Goal: Ask a question

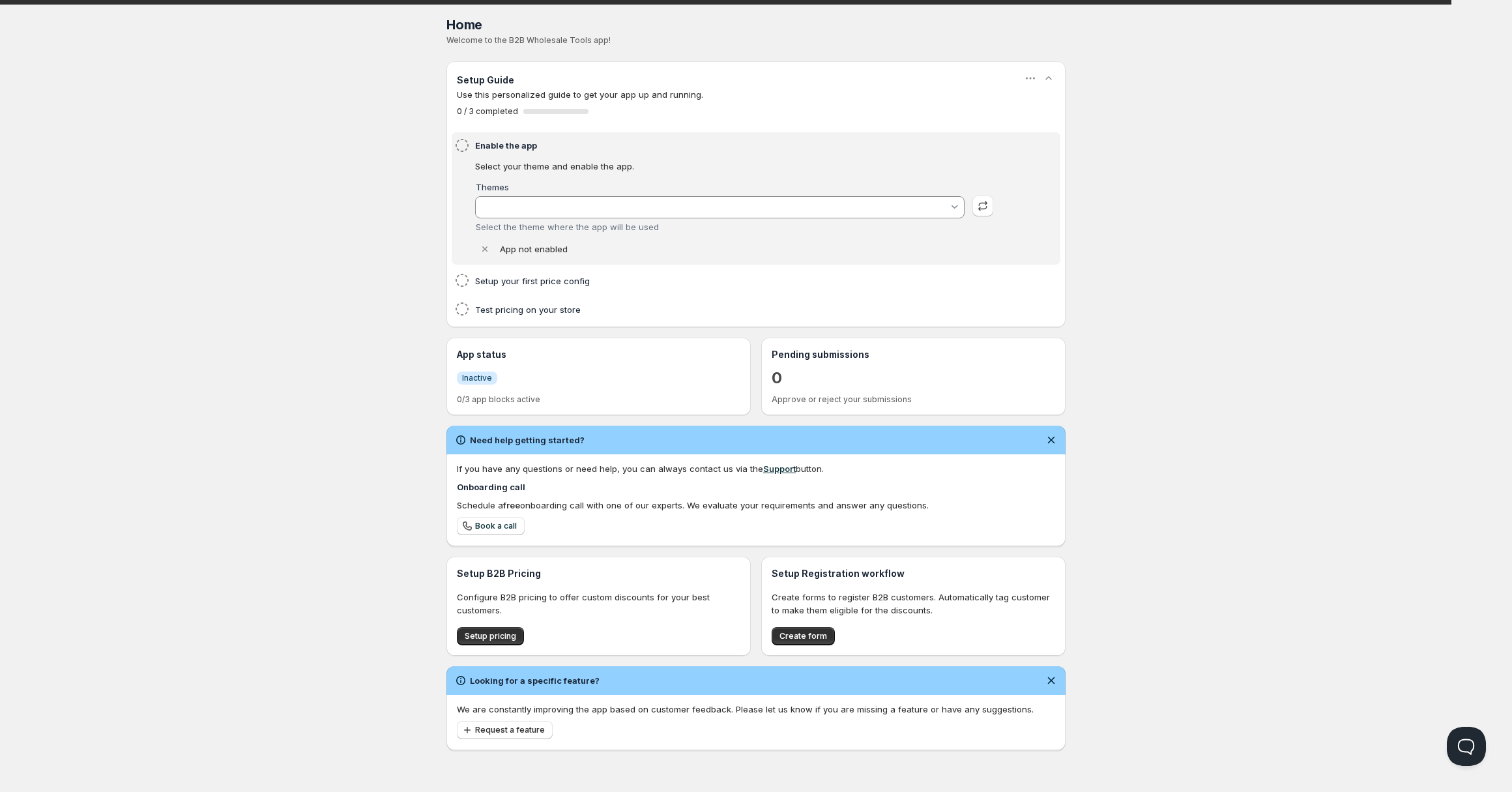
click at [526, 207] on input "Themes" at bounding box center [714, 207] width 470 height 21
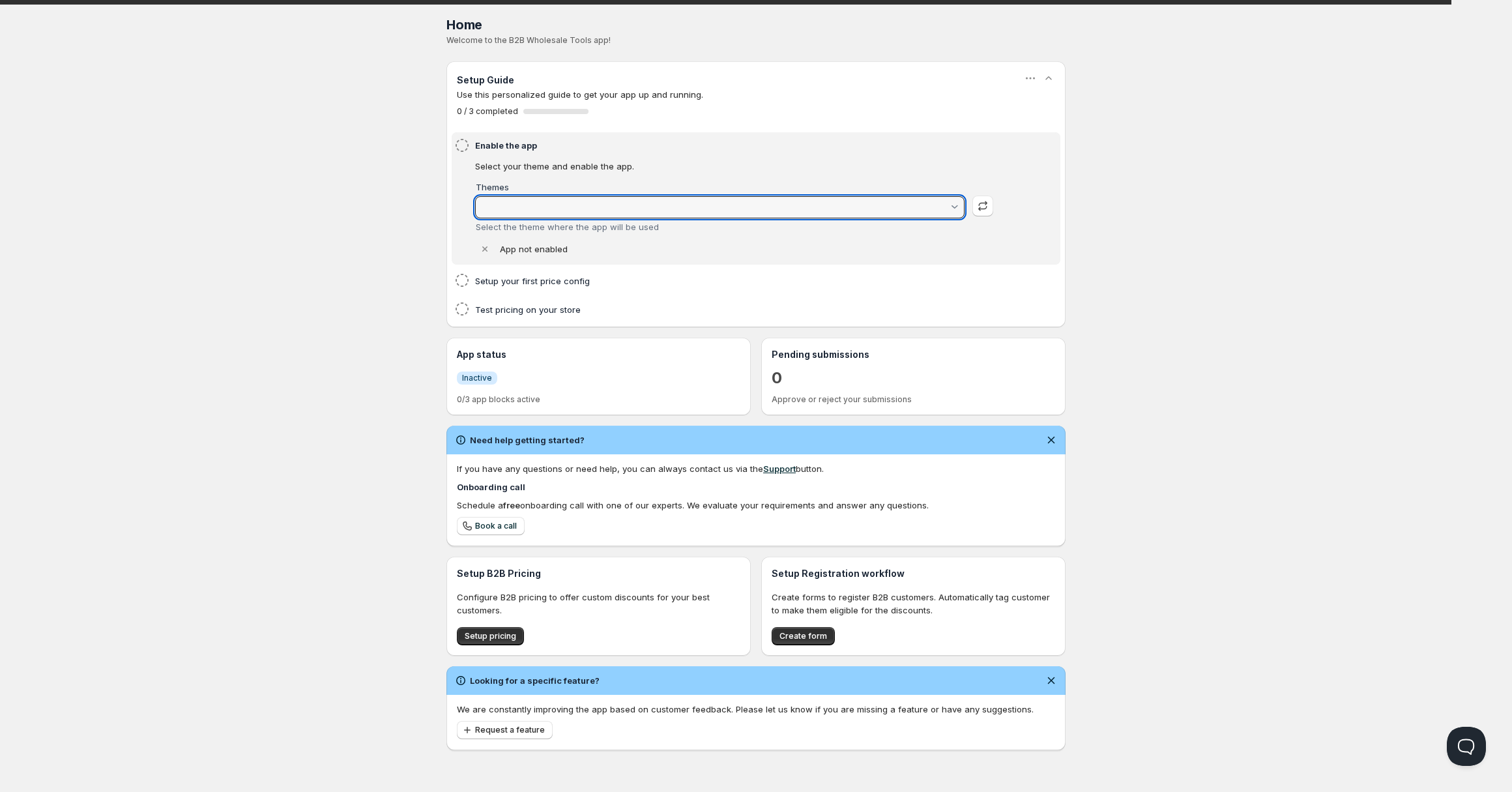
type input "Dawn"
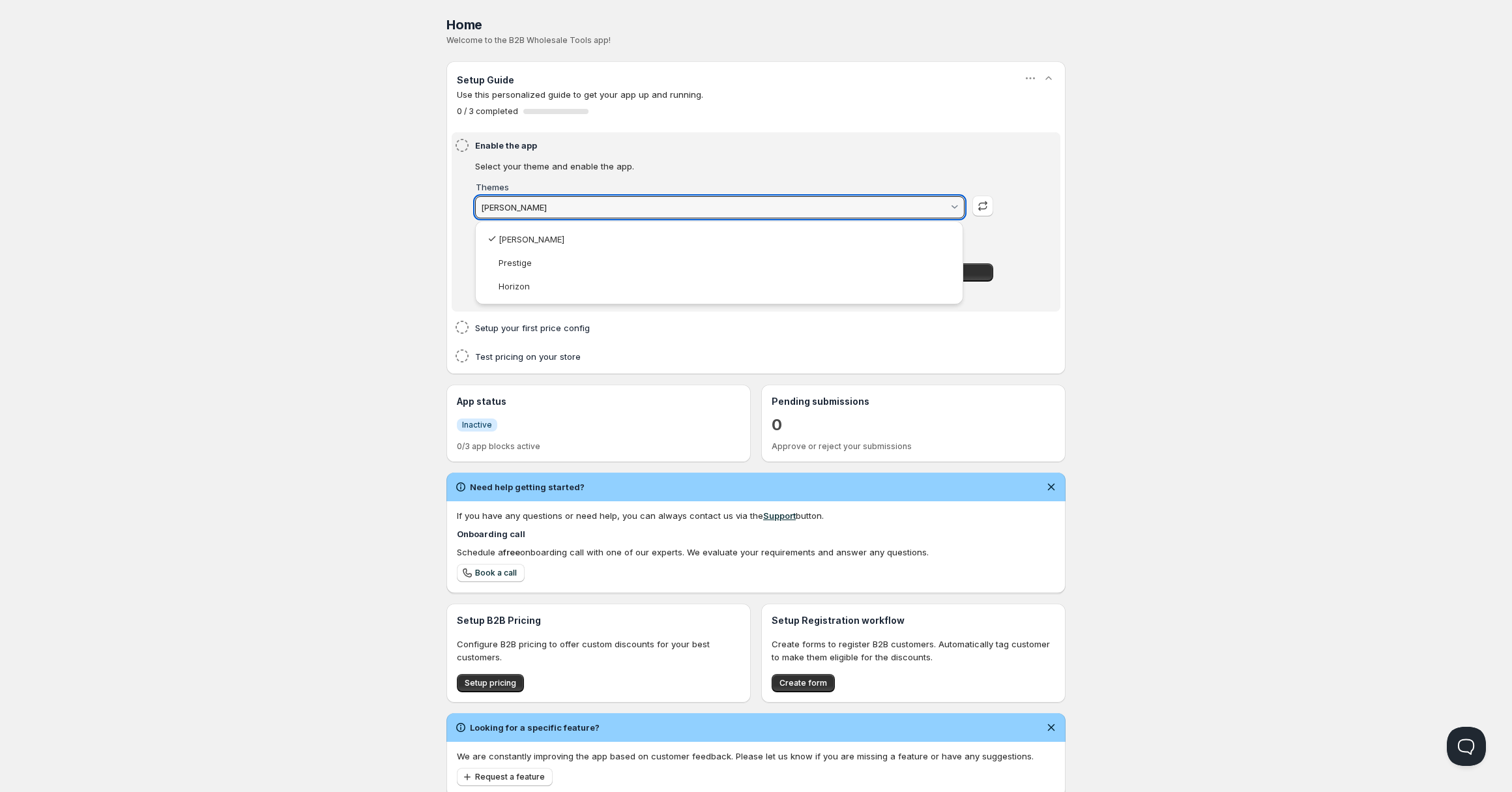
click at [547, 246] on vaadin-combo-box-item "Dawn" at bounding box center [719, 239] width 475 height 24
type vaadin-combo-box "134746898598"
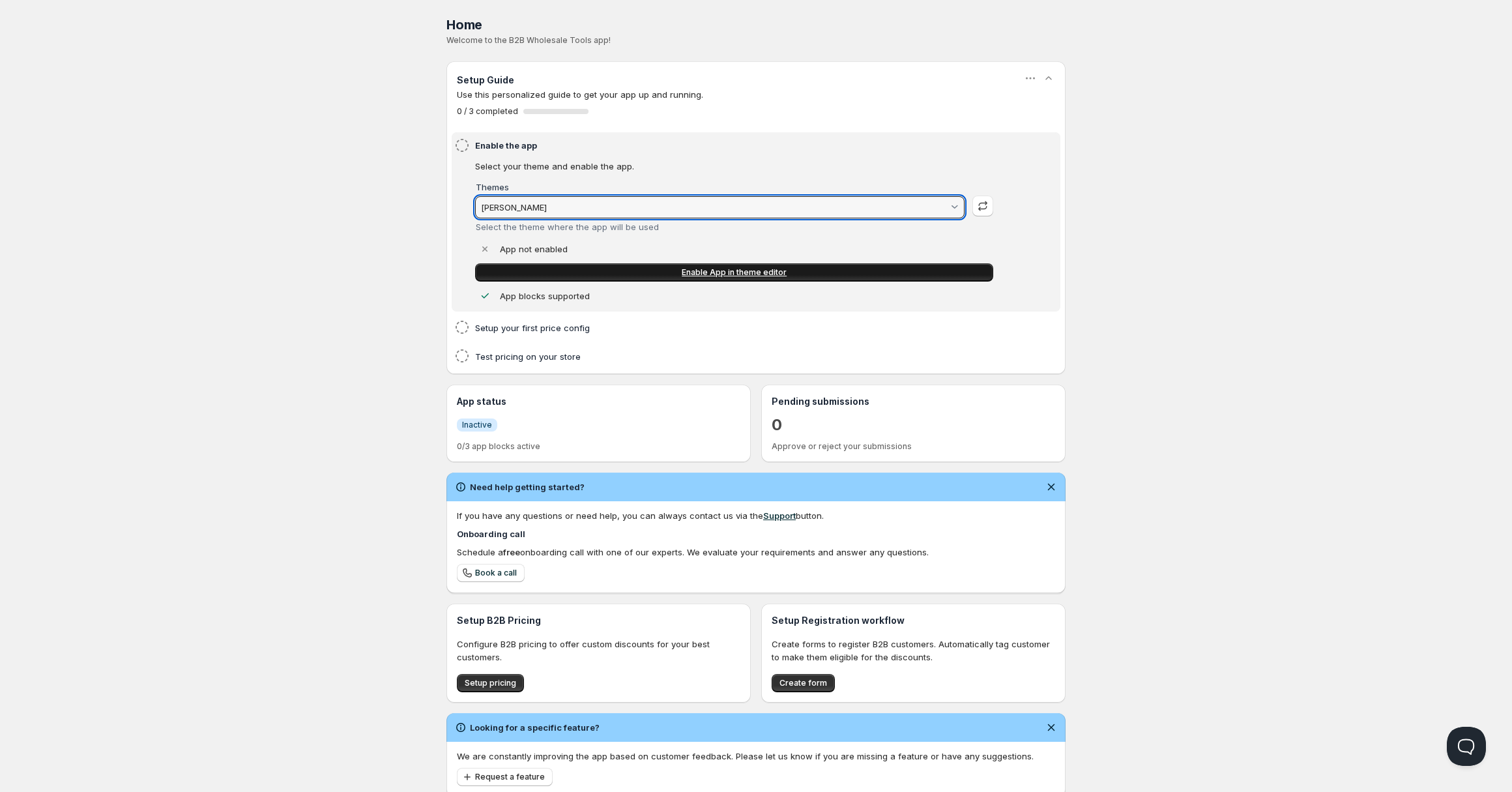
click at [689, 274] on span "Enable App in theme editor" at bounding box center [734, 272] width 105 height 10
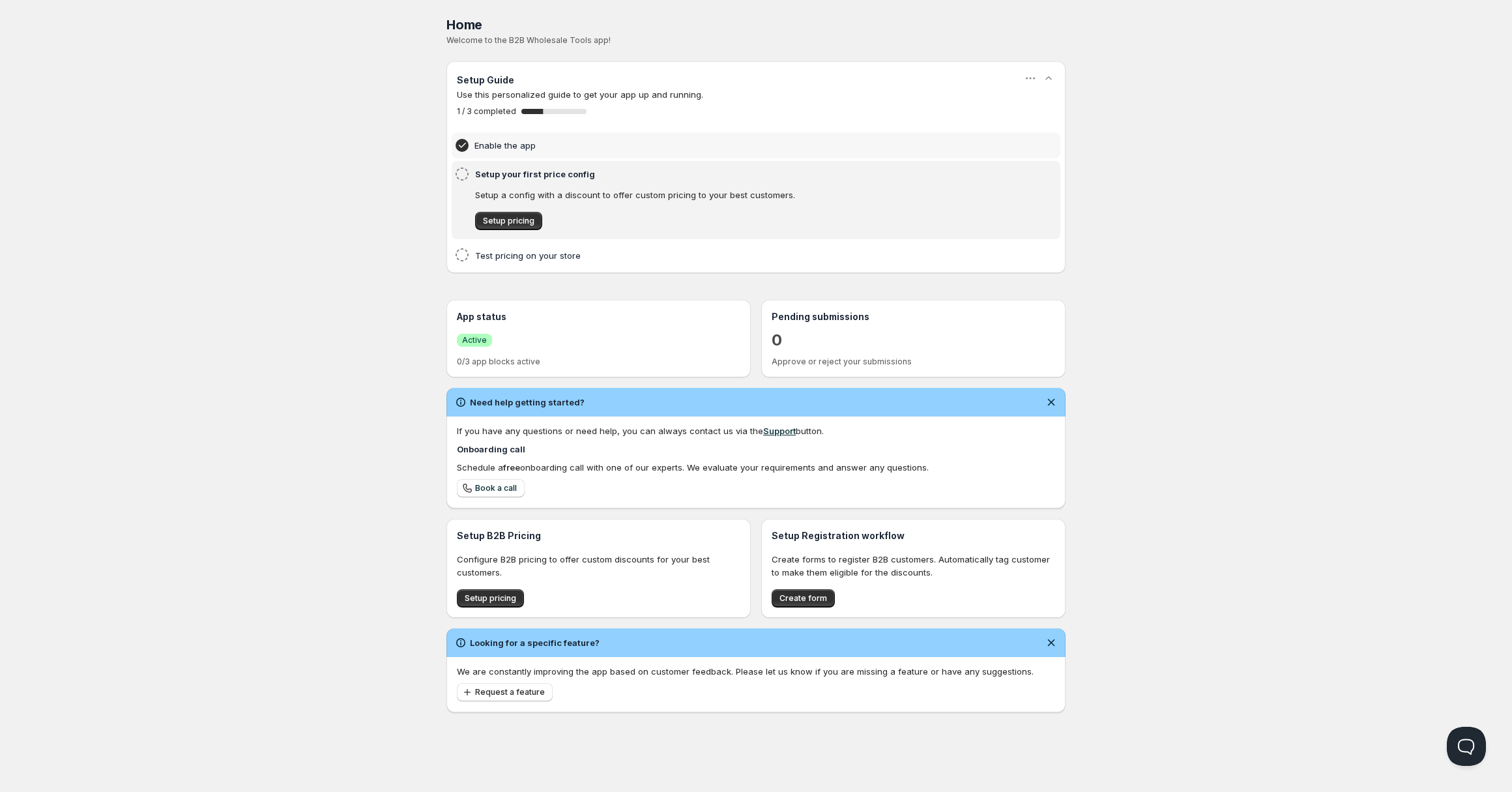
click at [369, 244] on div "Home Pricing Price lists Forms Submissions Settings Features Plans Home. This p…" at bounding box center [756, 396] width 1512 height 792
click at [501, 601] on span "Setup pricing" at bounding box center [490, 599] width 52 height 10
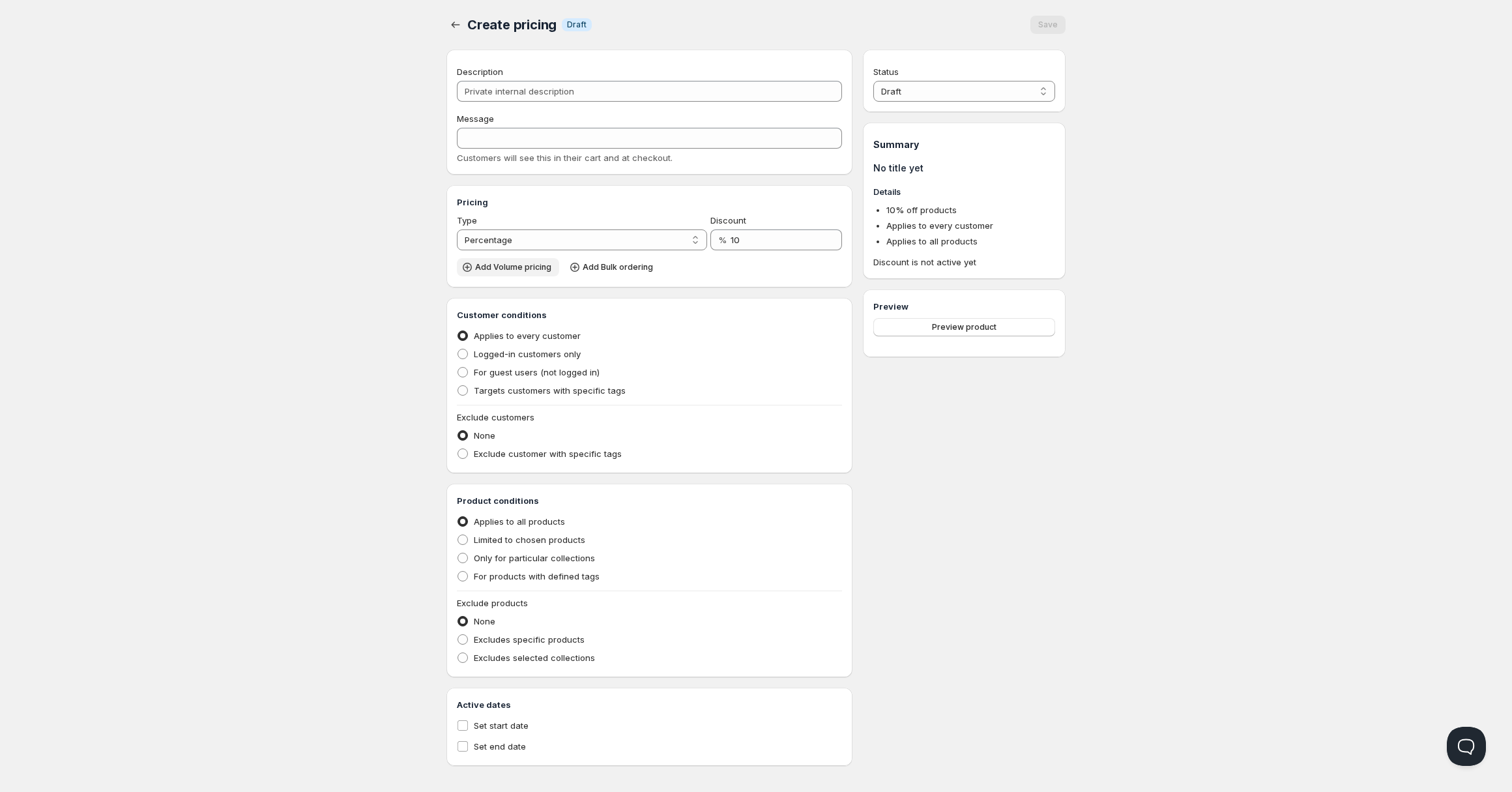
click at [523, 270] on span "Add Volume pricing" at bounding box center [513, 267] width 76 height 10
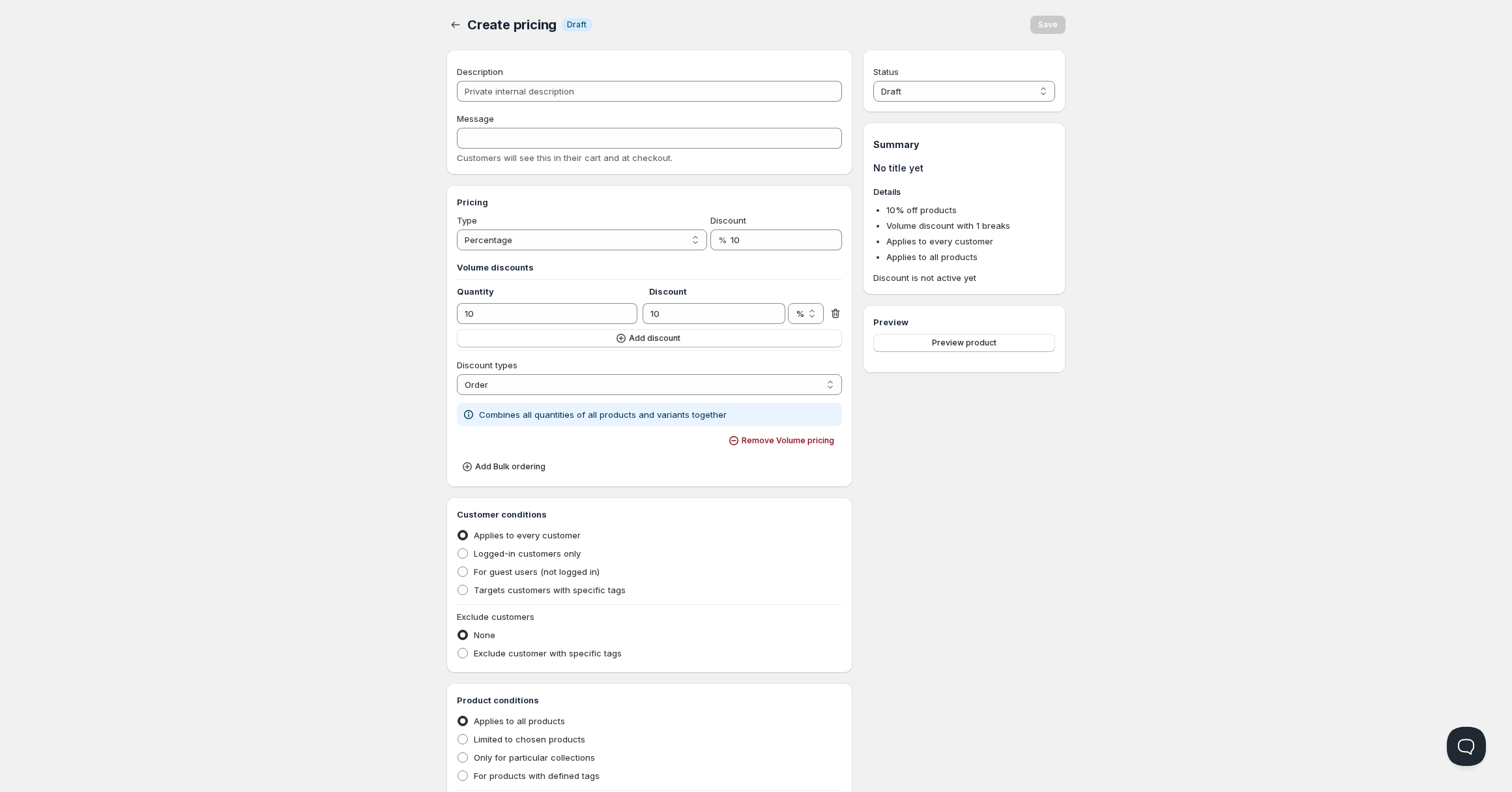
drag, startPoint x: 840, startPoint y: 312, endPoint x: 773, endPoint y: 315, distance: 67.1
click at [840, 313] on icon at bounding box center [836, 314] width 13 height 13
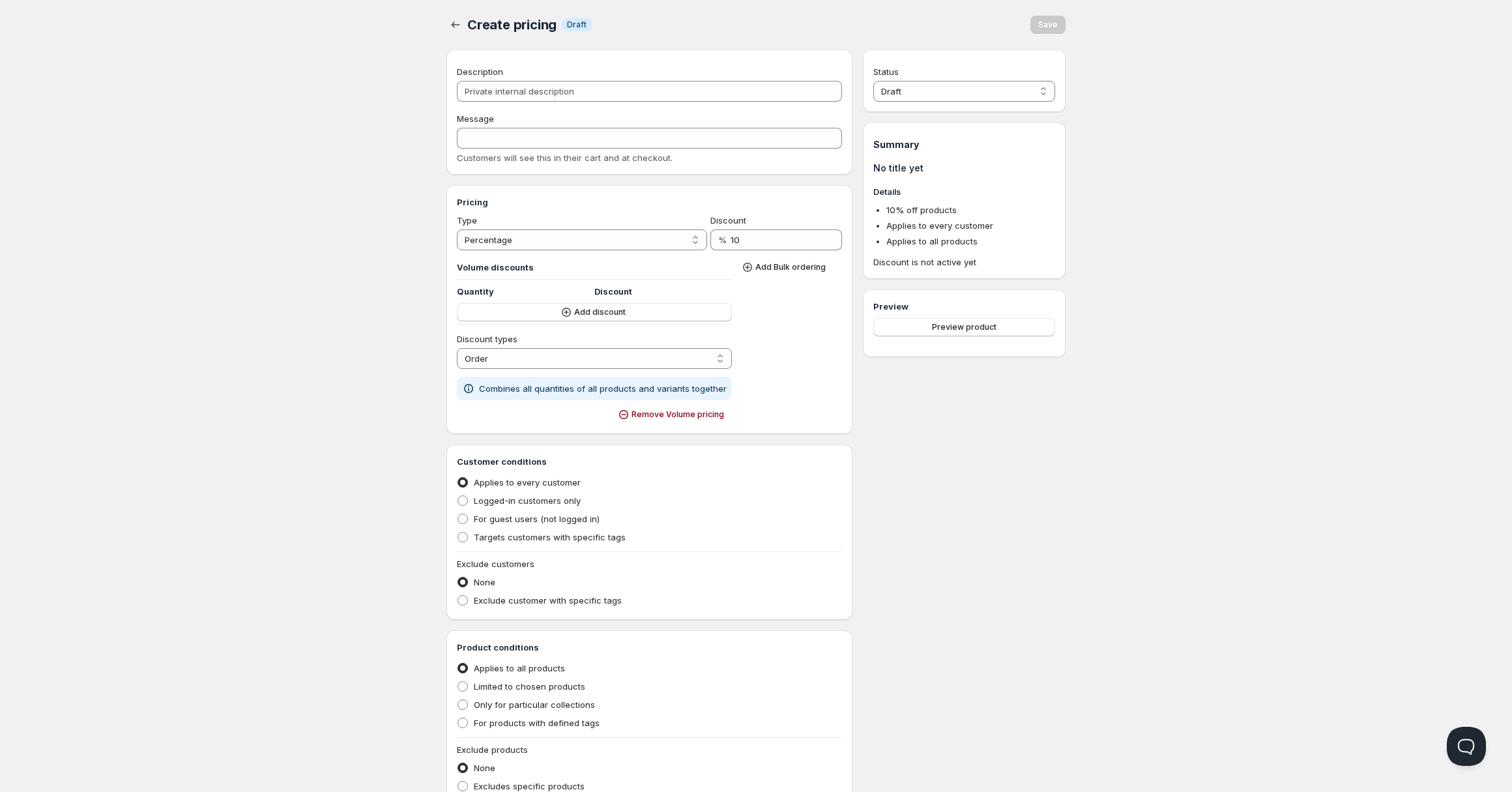
click at [695, 412] on span "Remove Volume pricing" at bounding box center [678, 414] width 93 height 10
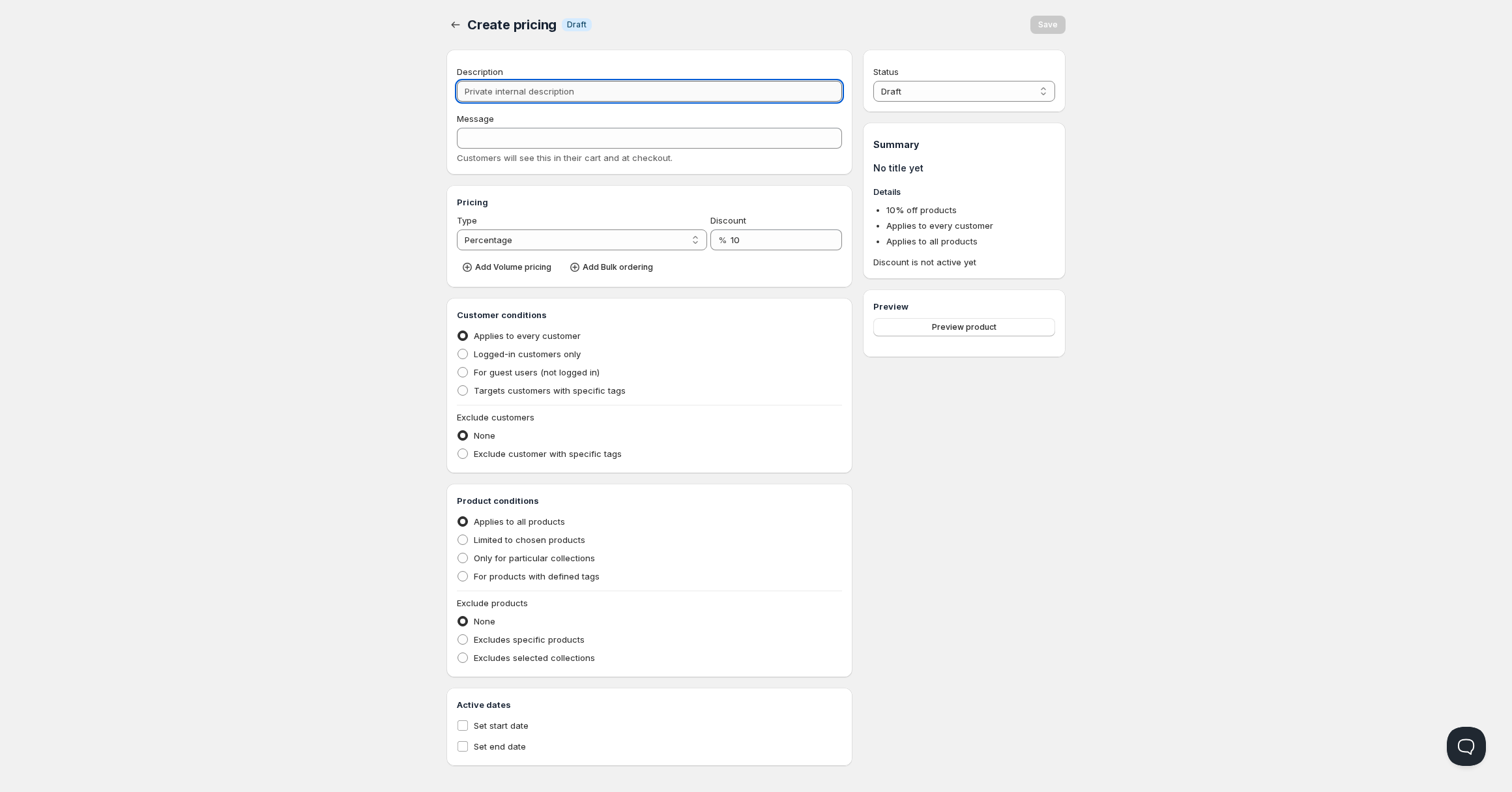
click at [553, 97] on input "Description" at bounding box center [649, 91] width 385 height 21
type input "Ki"
type input "KI"
type input "Kirj"
type input "KIRJ"
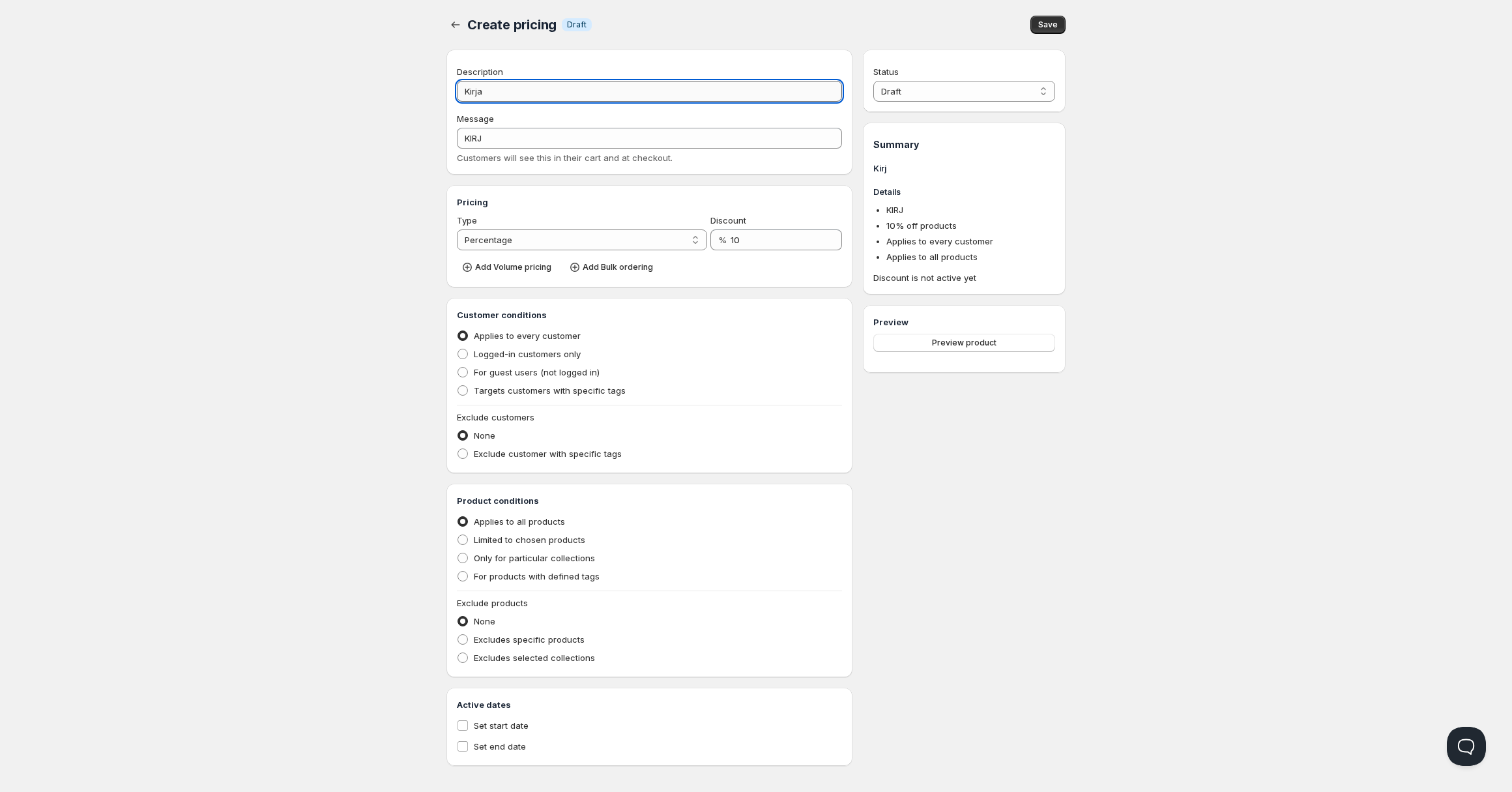
type input "Kirjat"
type input "KIRJAT"
type input "Kirjat -5"
type input "KIRJAT_-5"
type input "Kirjat -50%"
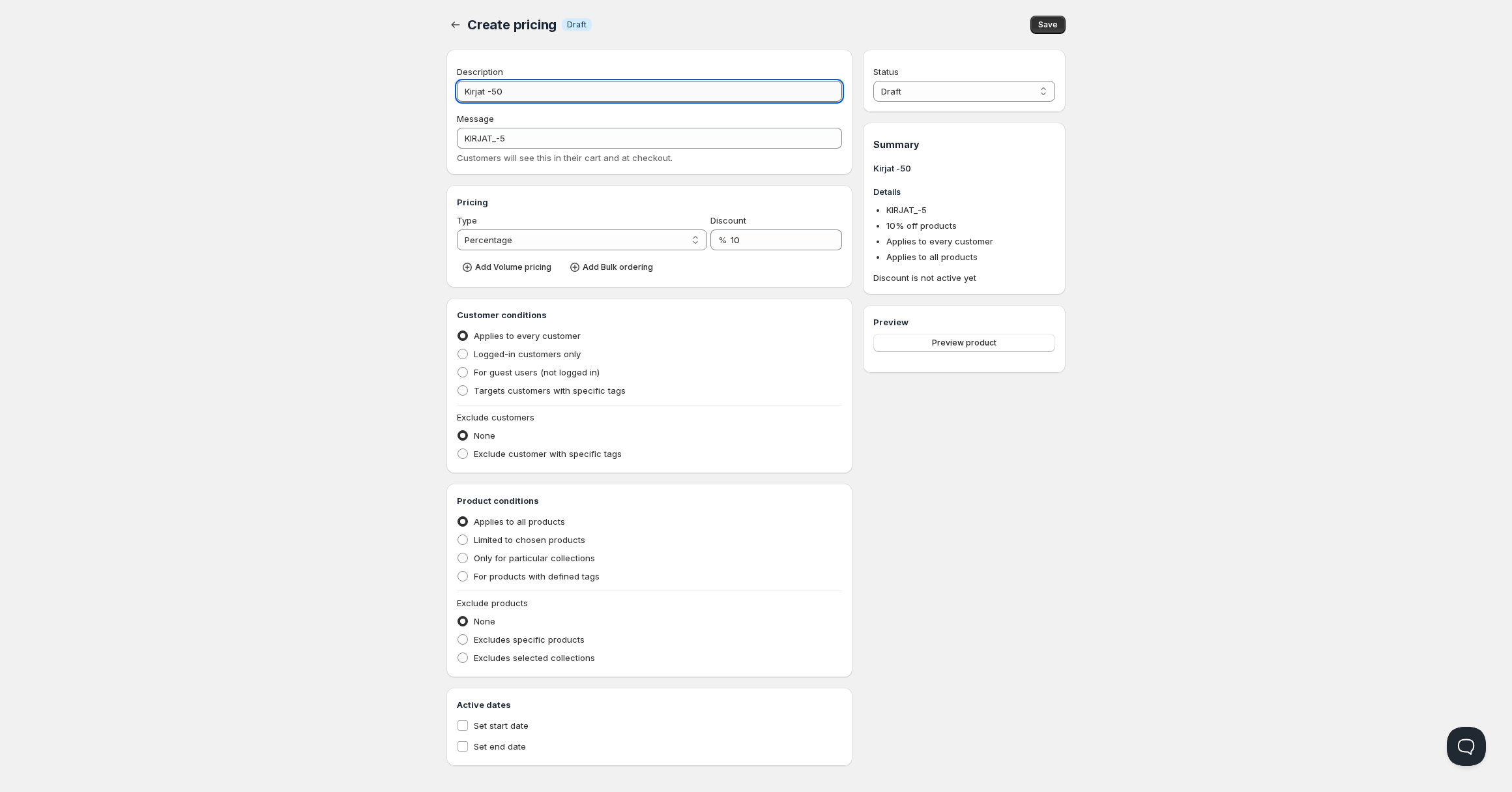
type input "KIRJAT_-50%"
drag, startPoint x: 488, startPoint y: 93, endPoint x: 518, endPoint y: 117, distance: 38.4
click at [488, 94] on input "Kirjat -50%" at bounding box center [649, 91] width 385 height 21
type input "Kirjat 50%"
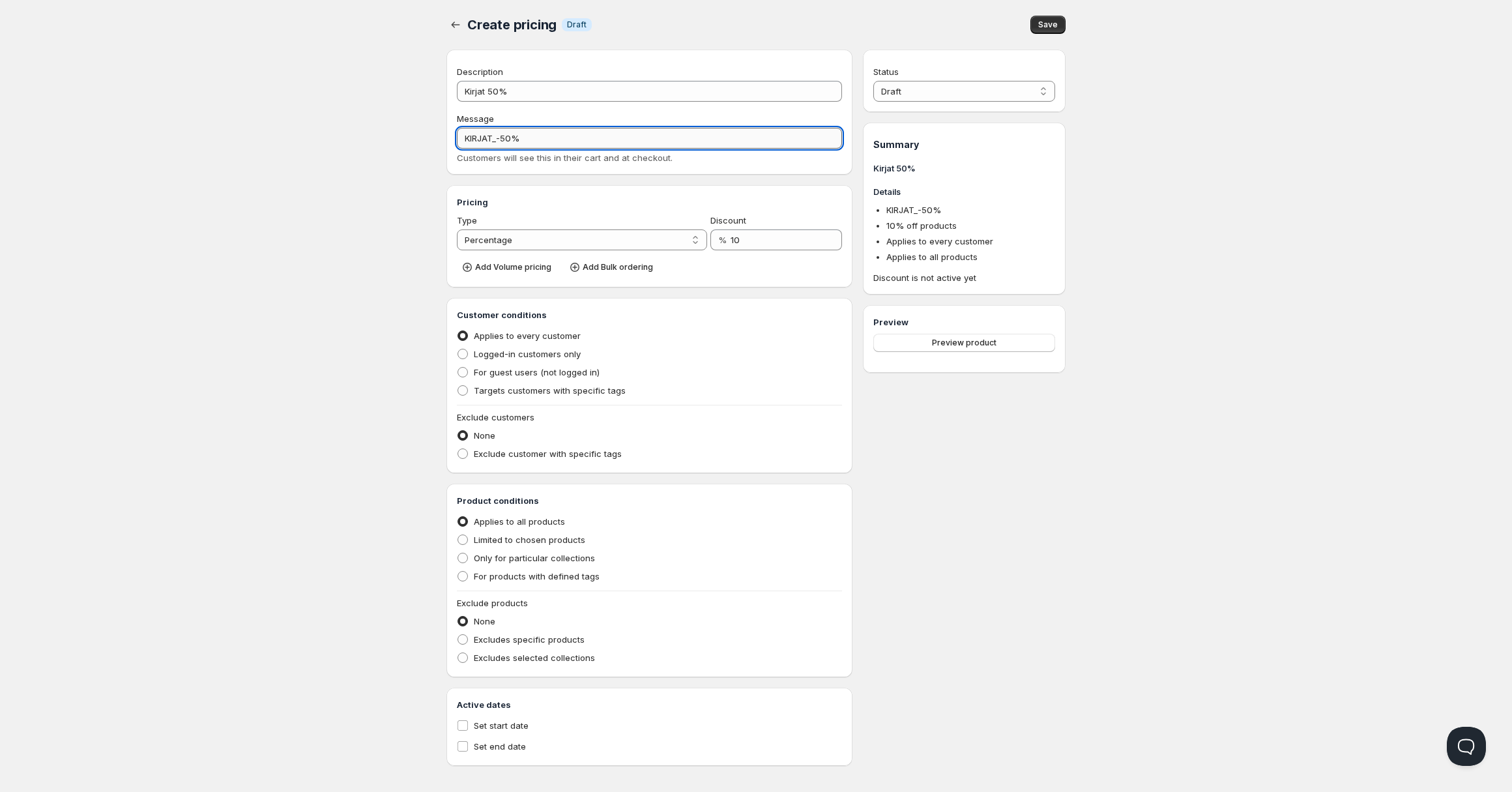
click at [571, 142] on input "KIRJAT_-50%" at bounding box center [649, 138] width 385 height 21
drag, startPoint x: 576, startPoint y: 139, endPoint x: 448, endPoint y: 140, distance: 128.0
click at [448, 140] on div "Description Kirjat 50% Message KIRJAT_-50% Customers will see this in their car…" at bounding box center [649, 112] width 406 height 125
type input "T"
drag, startPoint x: 519, startPoint y: 139, endPoint x: 374, endPoint y: 126, distance: 145.6
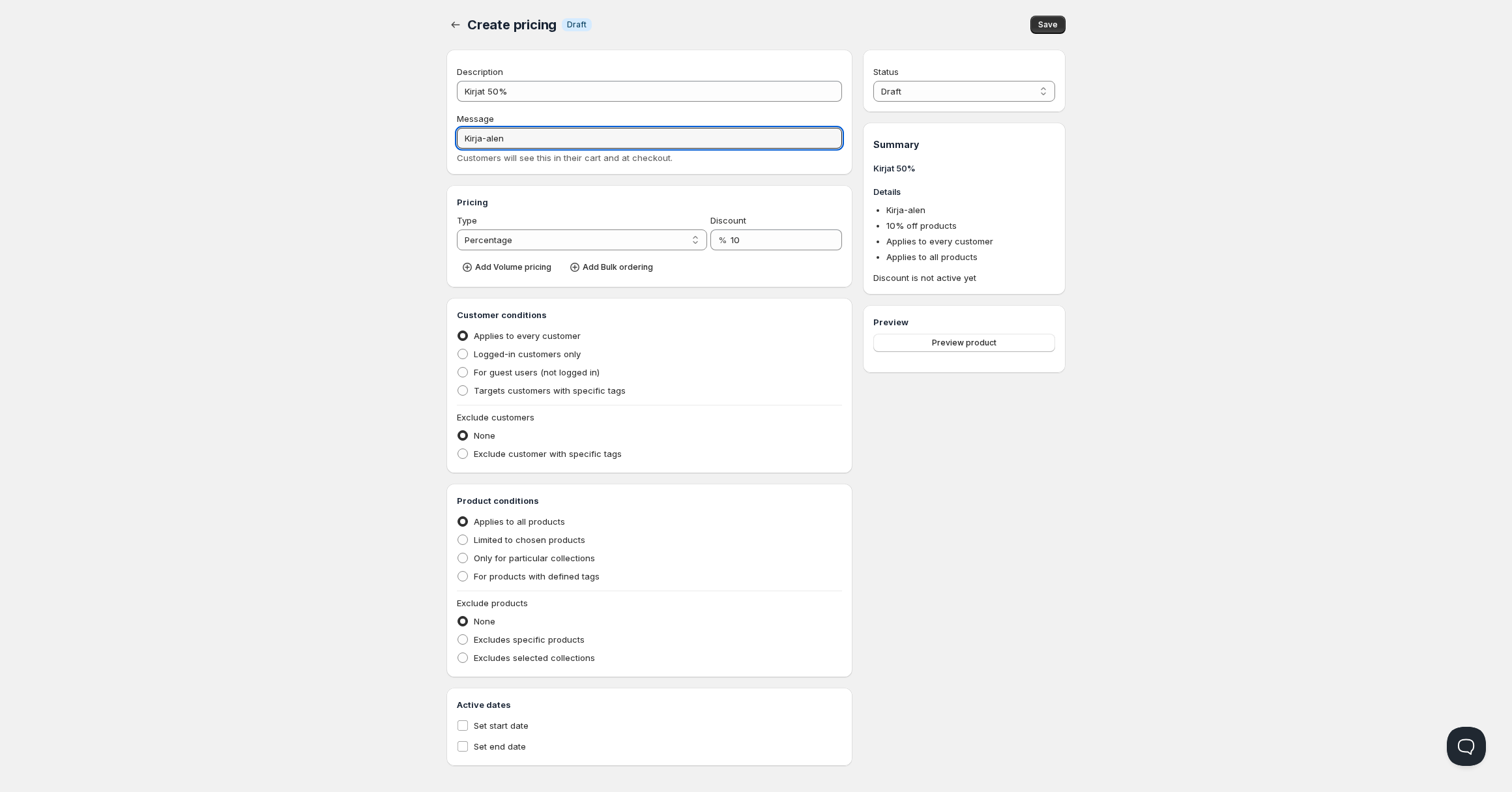
click at [374, 126] on div "Home Pricing Price lists Forms Submissions Settings Features Plans Create prici…" at bounding box center [756, 399] width 1512 height 799
type input "Tukkualennus kirjoista"
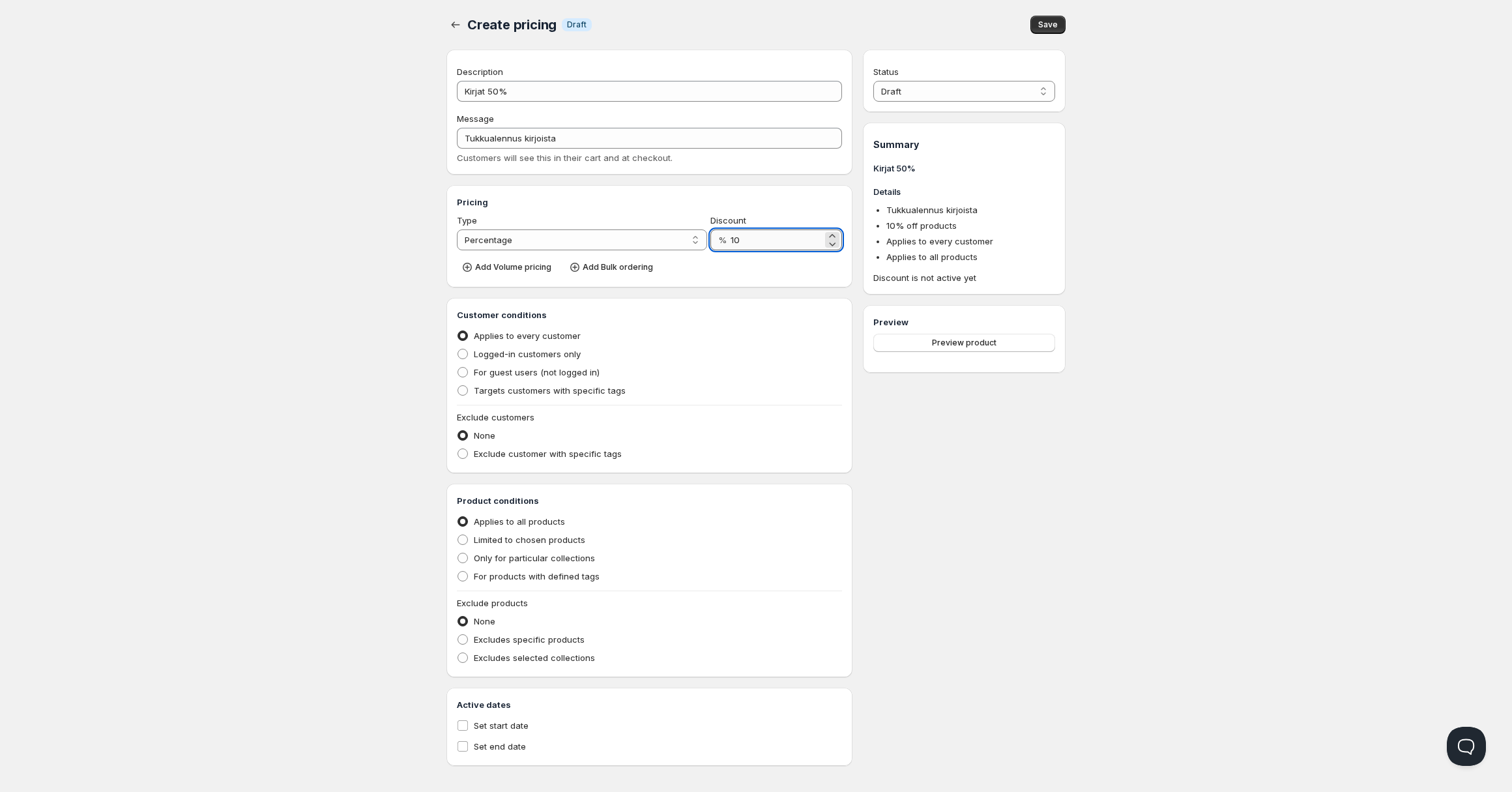
click at [749, 240] on input "10" at bounding box center [776, 240] width 92 height 21
type input "50"
click at [517, 390] on span "Targets customers with specific tags" at bounding box center [550, 390] width 152 height 10
click at [458, 386] on input "Targets customers with specific tags" at bounding box center [457, 385] width 1 height 1
radio input "true"
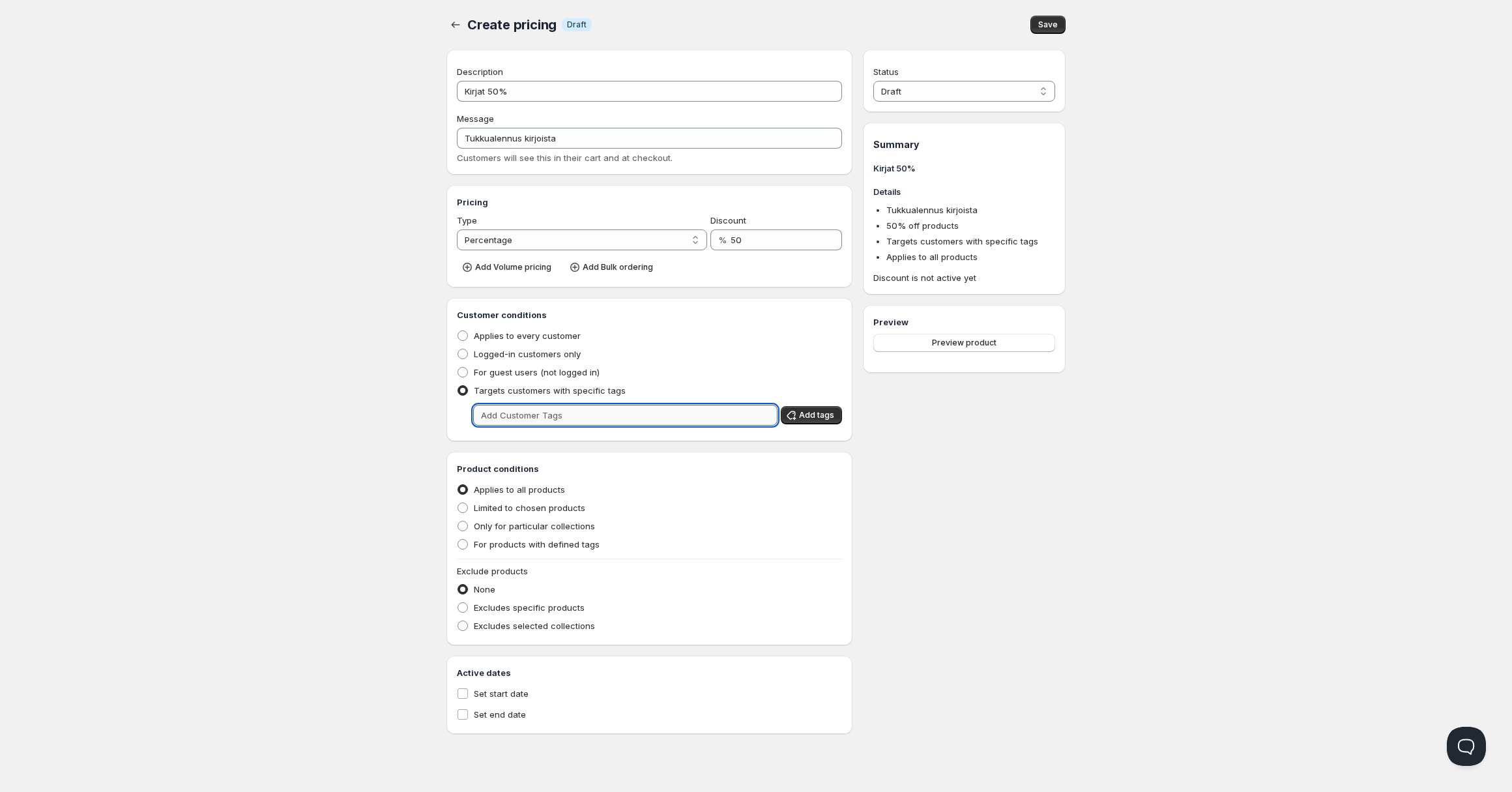
click at [719, 417] on input "text" at bounding box center [625, 415] width 304 height 21
click at [821, 410] on span "Add tags" at bounding box center [817, 415] width 35 height 10
click at [704, 413] on input "text" at bounding box center [625, 415] width 304 height 21
type input "k"
type input "b"
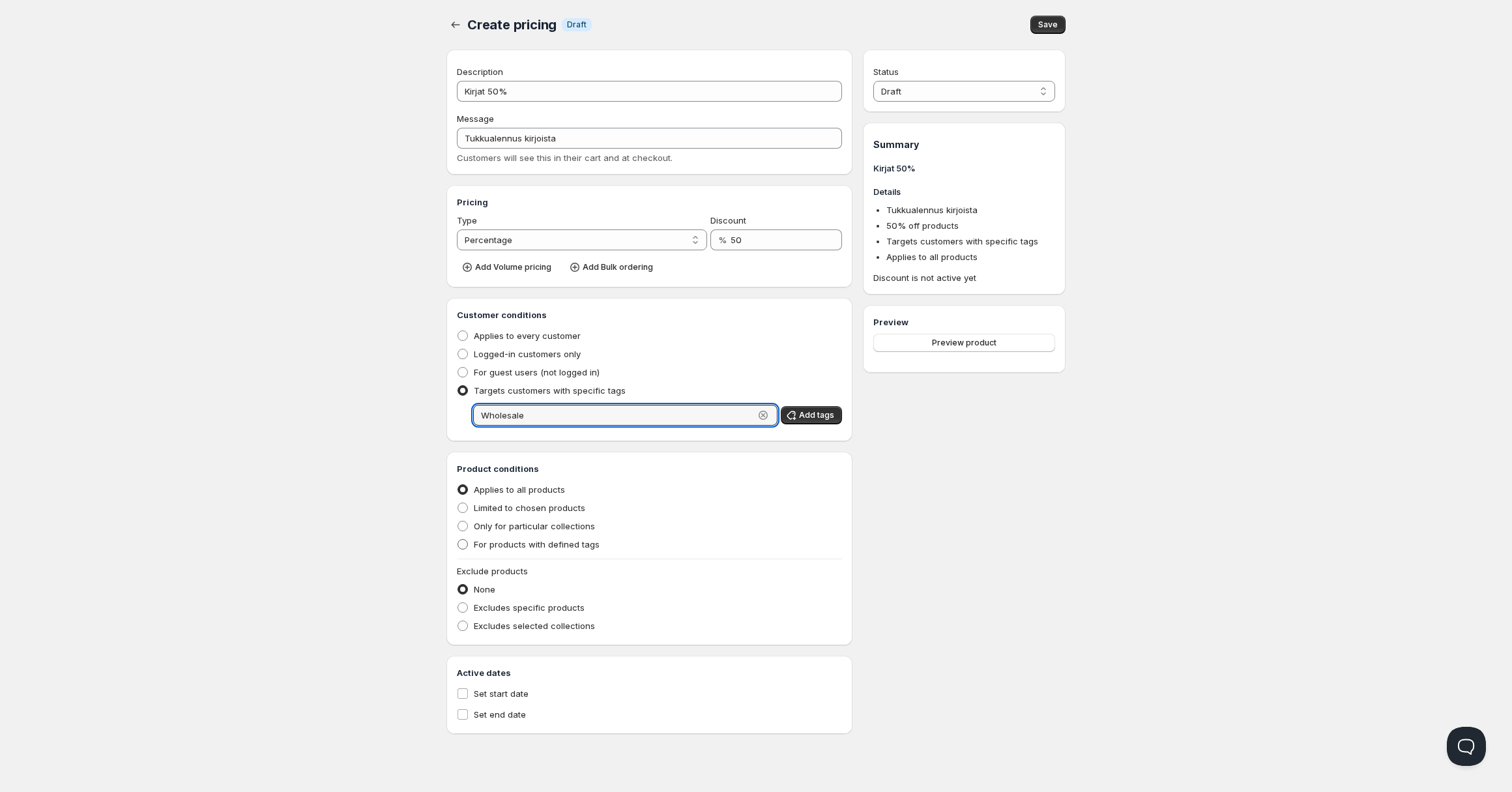
type input "Wholesale"
click at [518, 544] on span "For products with defined tags" at bounding box center [536, 544] width 125 height 10
click at [458, 540] on input "For products with defined tags" at bounding box center [457, 539] width 1 height 1
radio input "true"
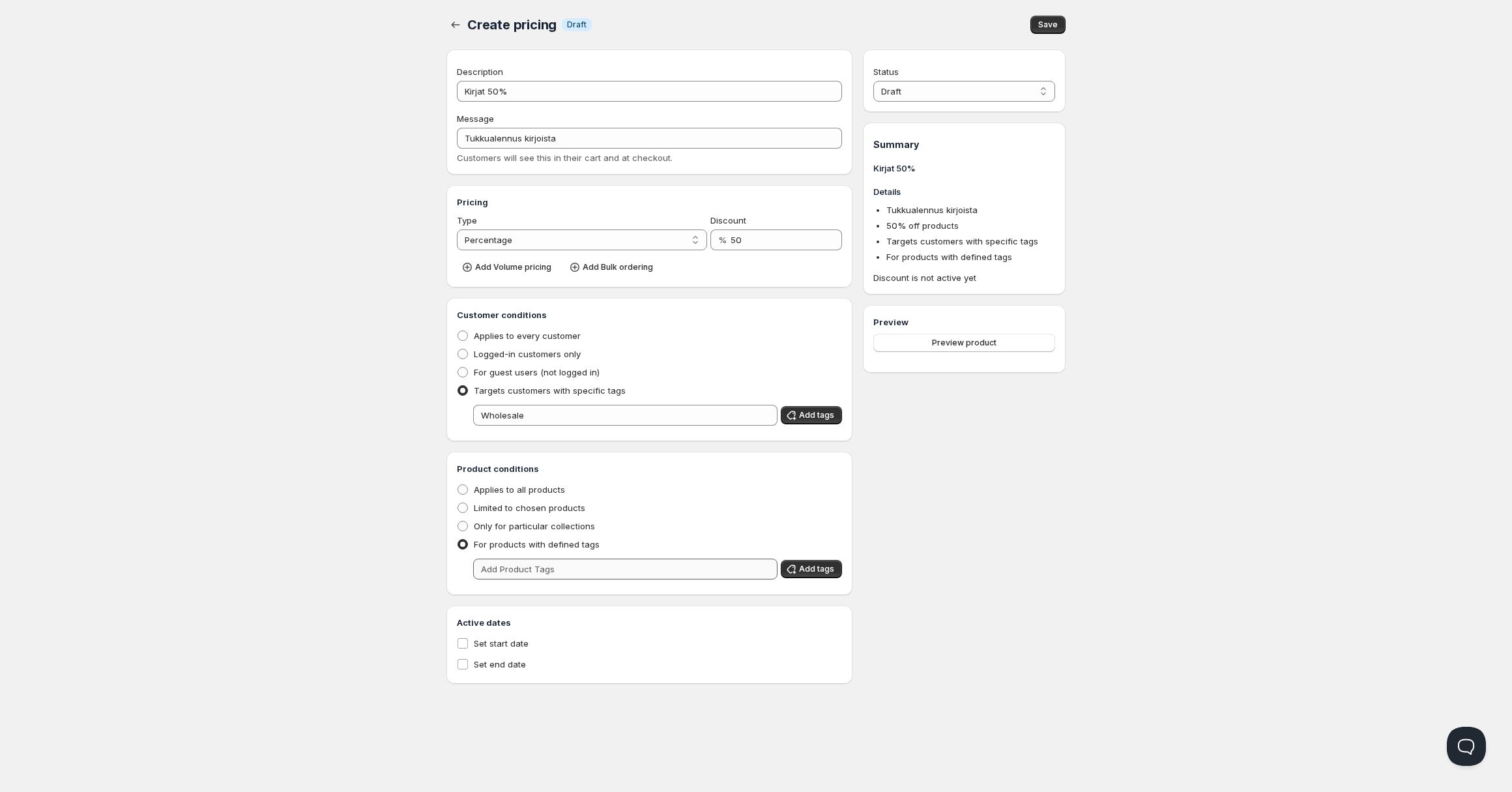
drag, startPoint x: 572, startPoint y: 557, endPoint x: 557, endPoint y: 559, distance: 15.1
click at [573, 557] on div "Product conditions Applies to all products Limited to chosen products Only for …" at bounding box center [649, 523] width 385 height 123
click at [906, 512] on div "Status Draft Active Draft Summary Kirjat 50% Details Tukkualennus kirjoista 50 …" at bounding box center [964, 367] width 203 height 634
click at [961, 86] on select "Draft Active" at bounding box center [964, 91] width 182 height 21
select select "1"
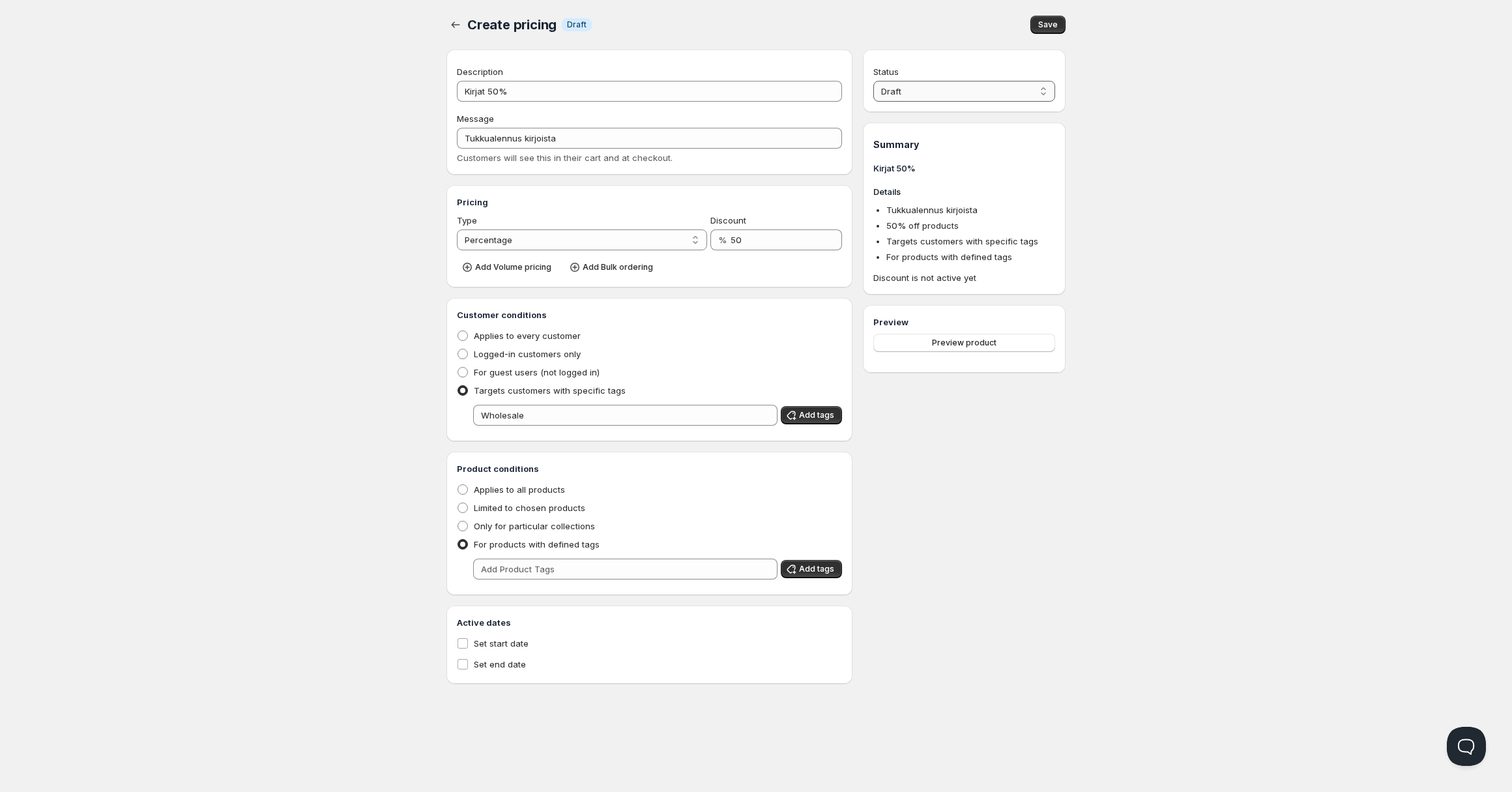
click at [873, 81] on select "Draft Active" at bounding box center [964, 91] width 182 height 21
click at [1060, 22] on button "Save" at bounding box center [1048, 25] width 35 height 18
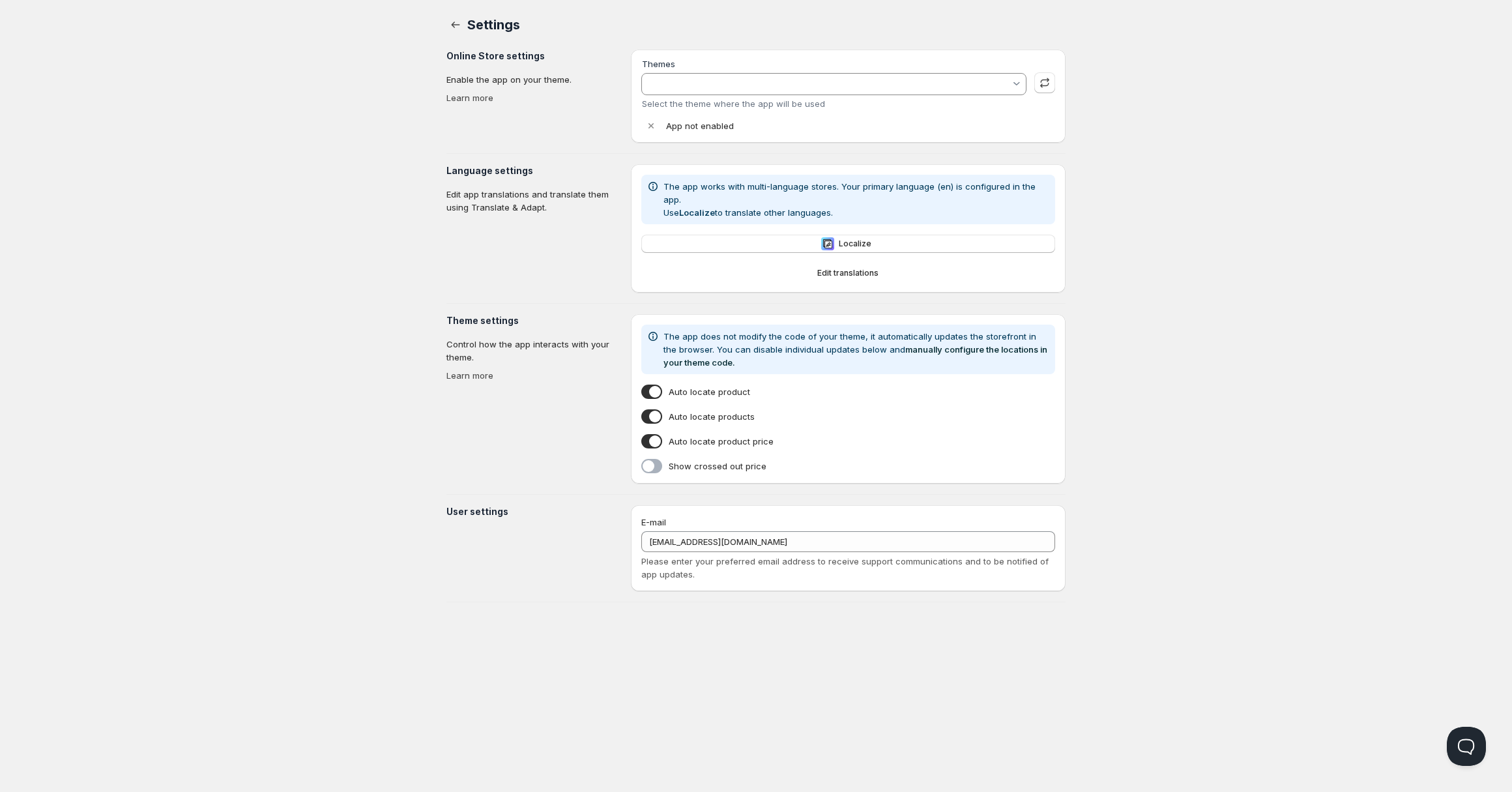
type input "Dawn"
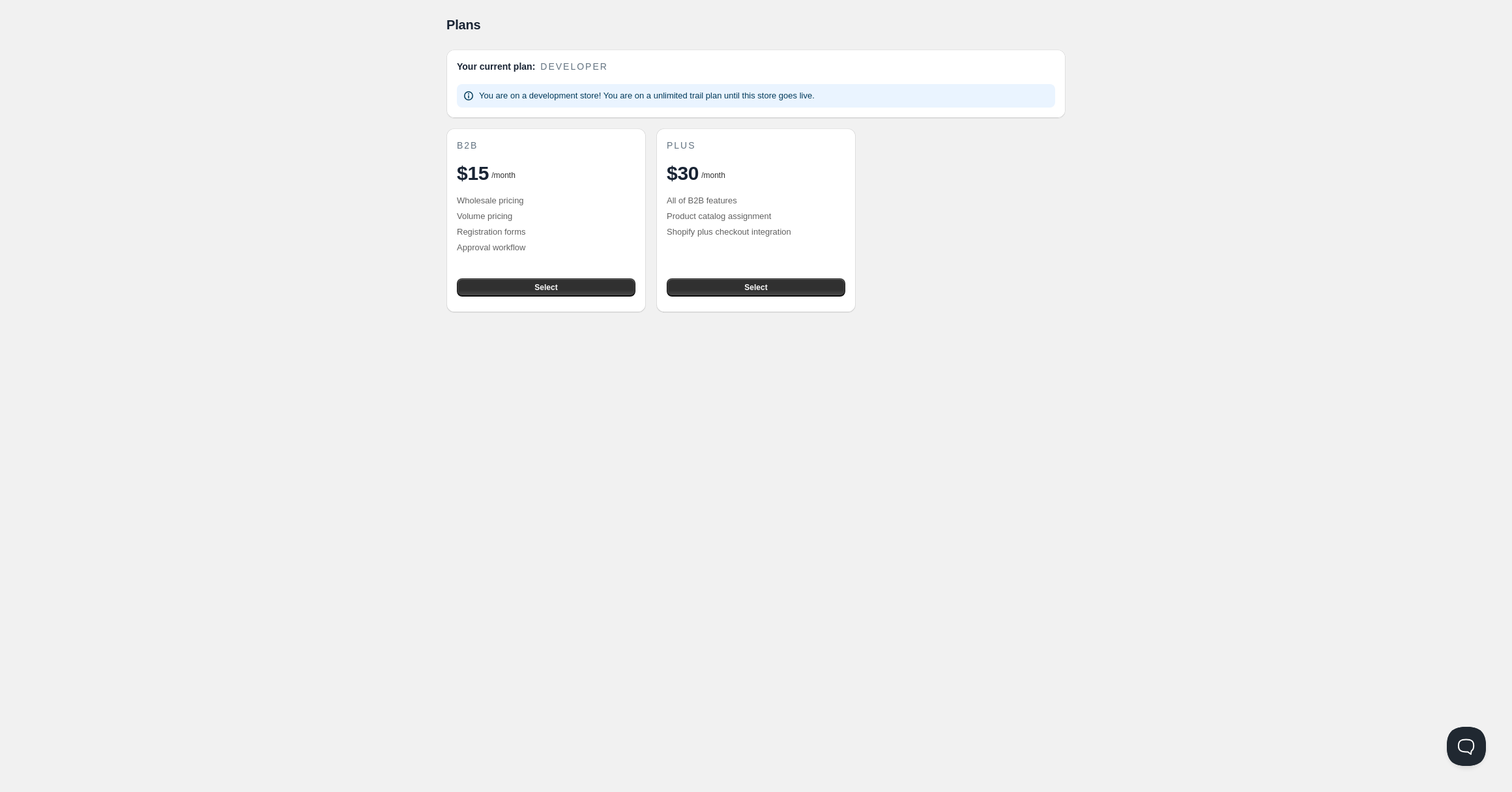
click at [79, 306] on div "Home Pricing Price lists Forms Submissions Settings Features Plans Plans. This …" at bounding box center [756, 396] width 1512 height 792
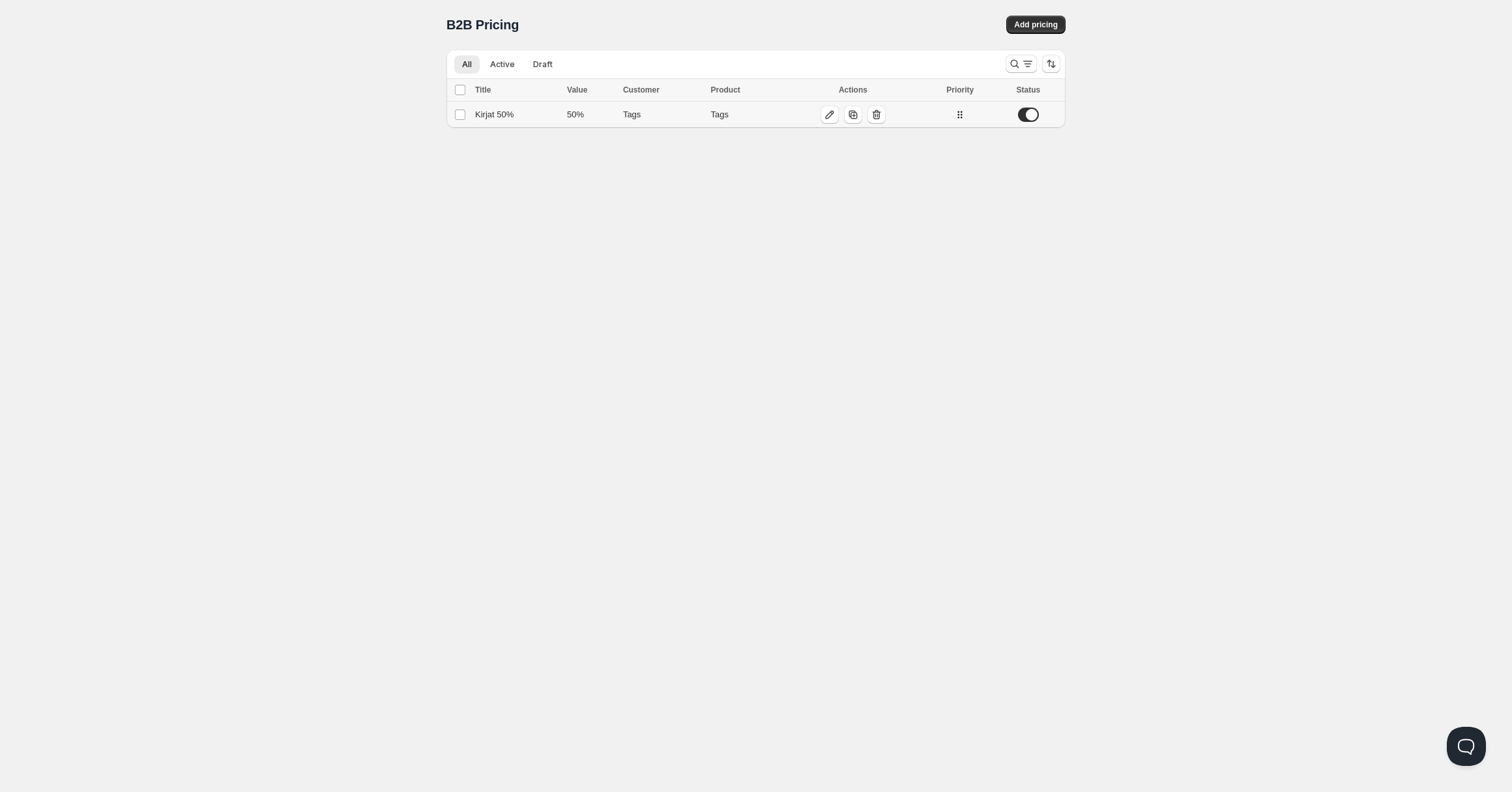
click at [1028, 118] on span at bounding box center [1028, 115] width 21 height 14
click at [1032, 114] on span at bounding box center [1028, 115] width 21 height 14
click at [523, 121] on div "Kirjat 50%" at bounding box center [517, 115] width 84 height 13
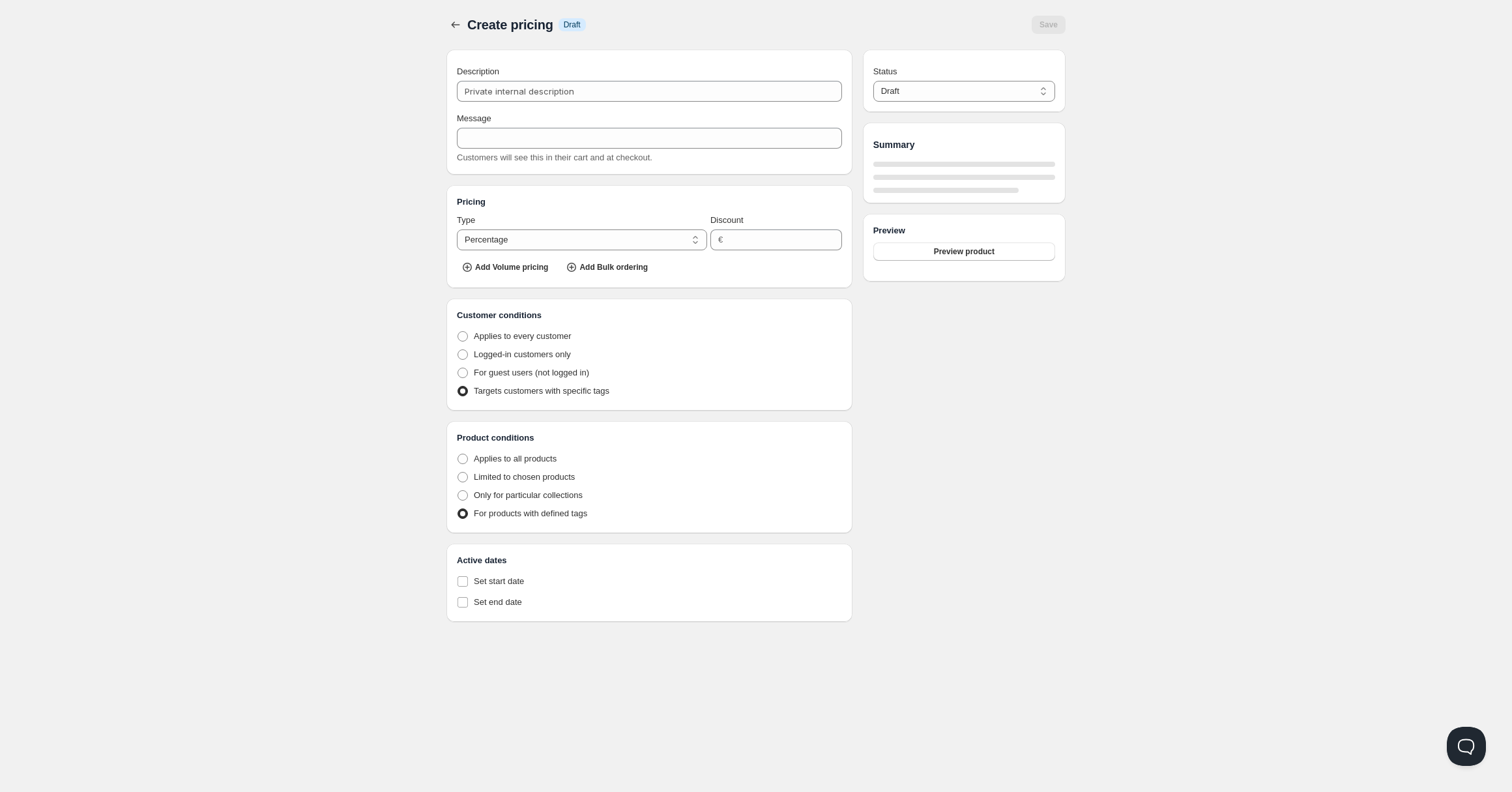
type input "Kirjat 50%"
type input "Tukkualennus kirjoista"
type input "50"
radio input "true"
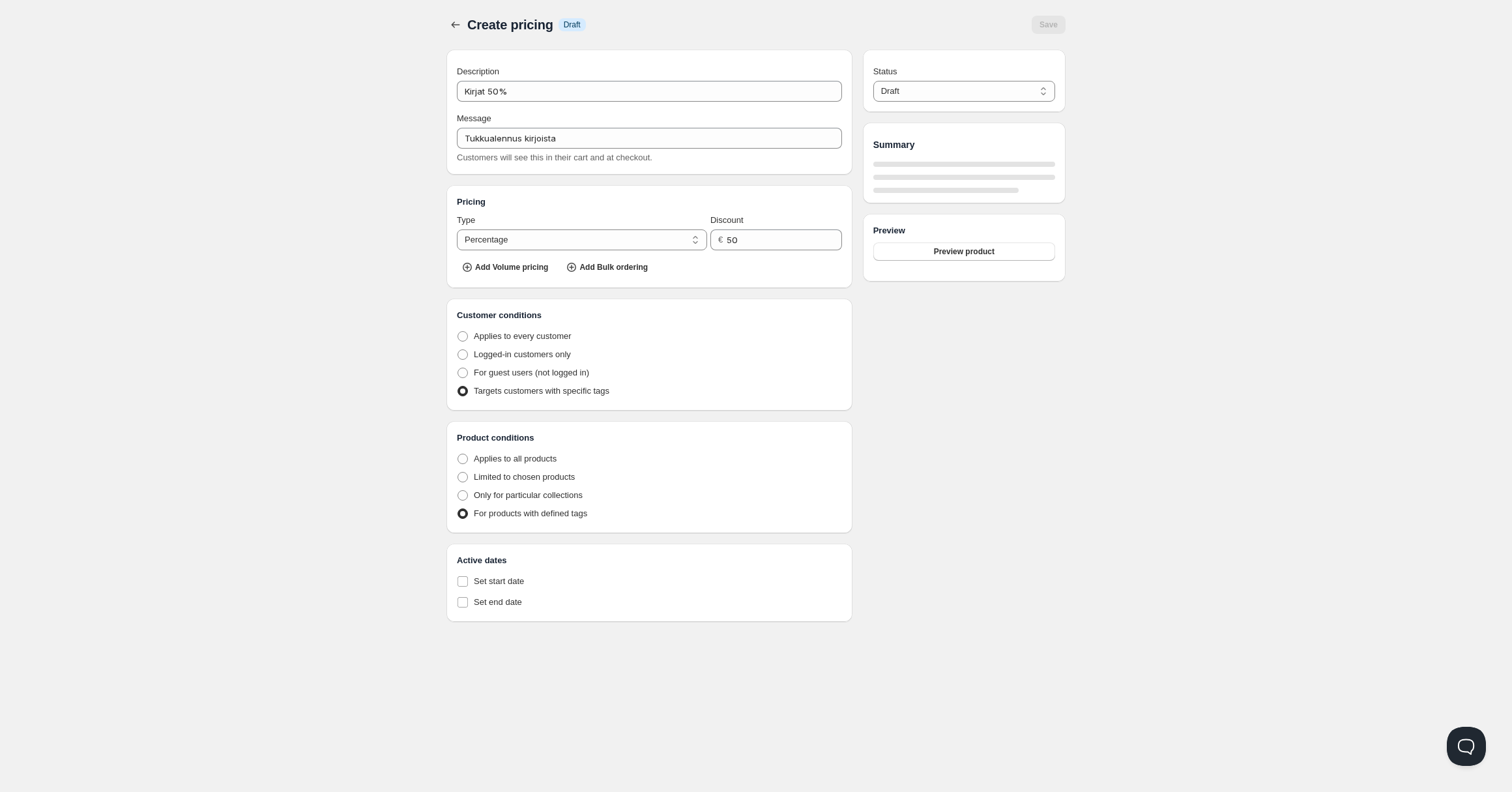
select select "1"
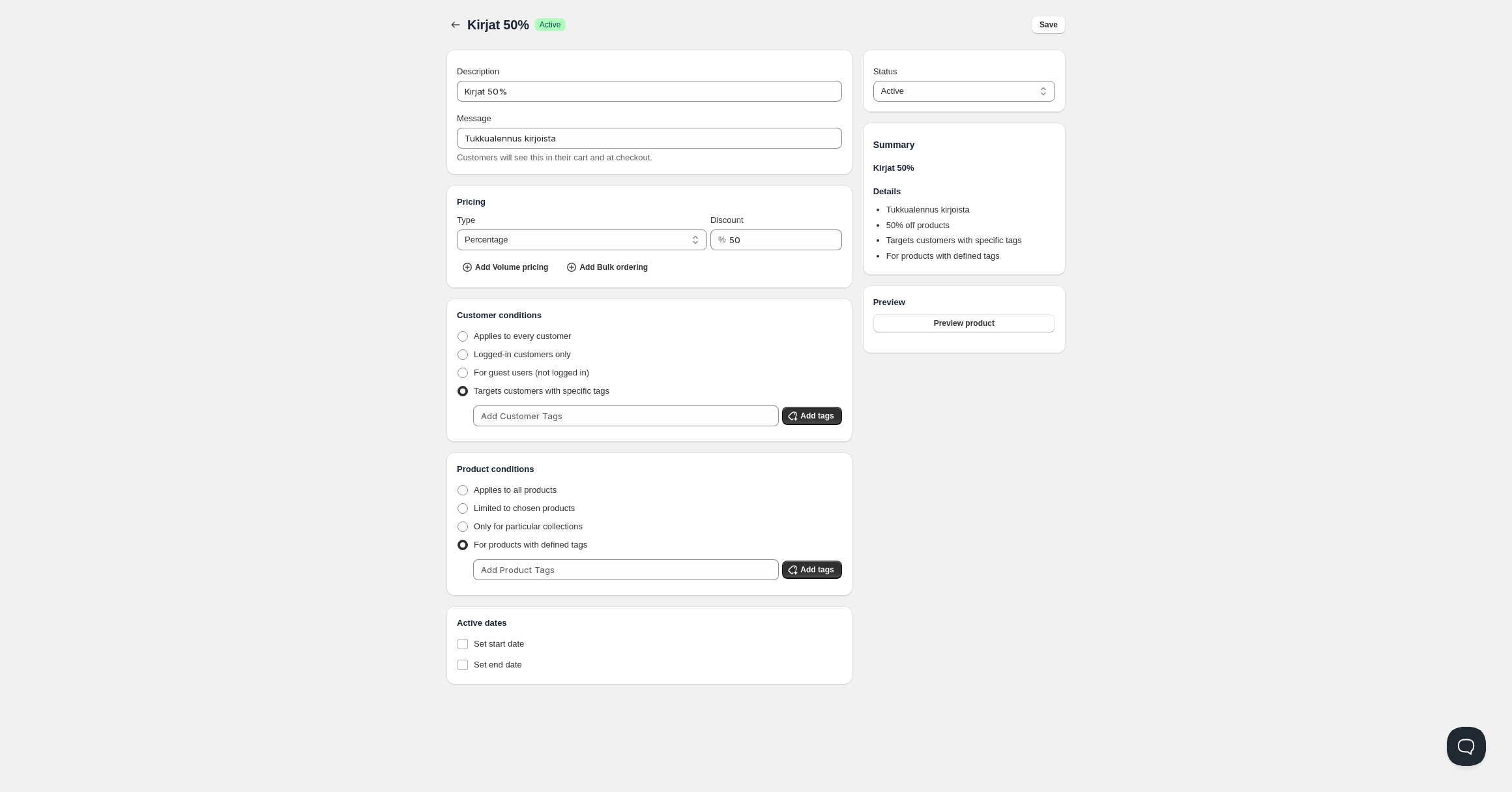
drag, startPoint x: 177, startPoint y: 203, endPoint x: 215, endPoint y: 206, distance: 38.1
click at [177, 203] on div "Home Pricing Price lists Forms Submissions Settings Features Plans Kirjat 50%. …" at bounding box center [756, 396] width 1512 height 792
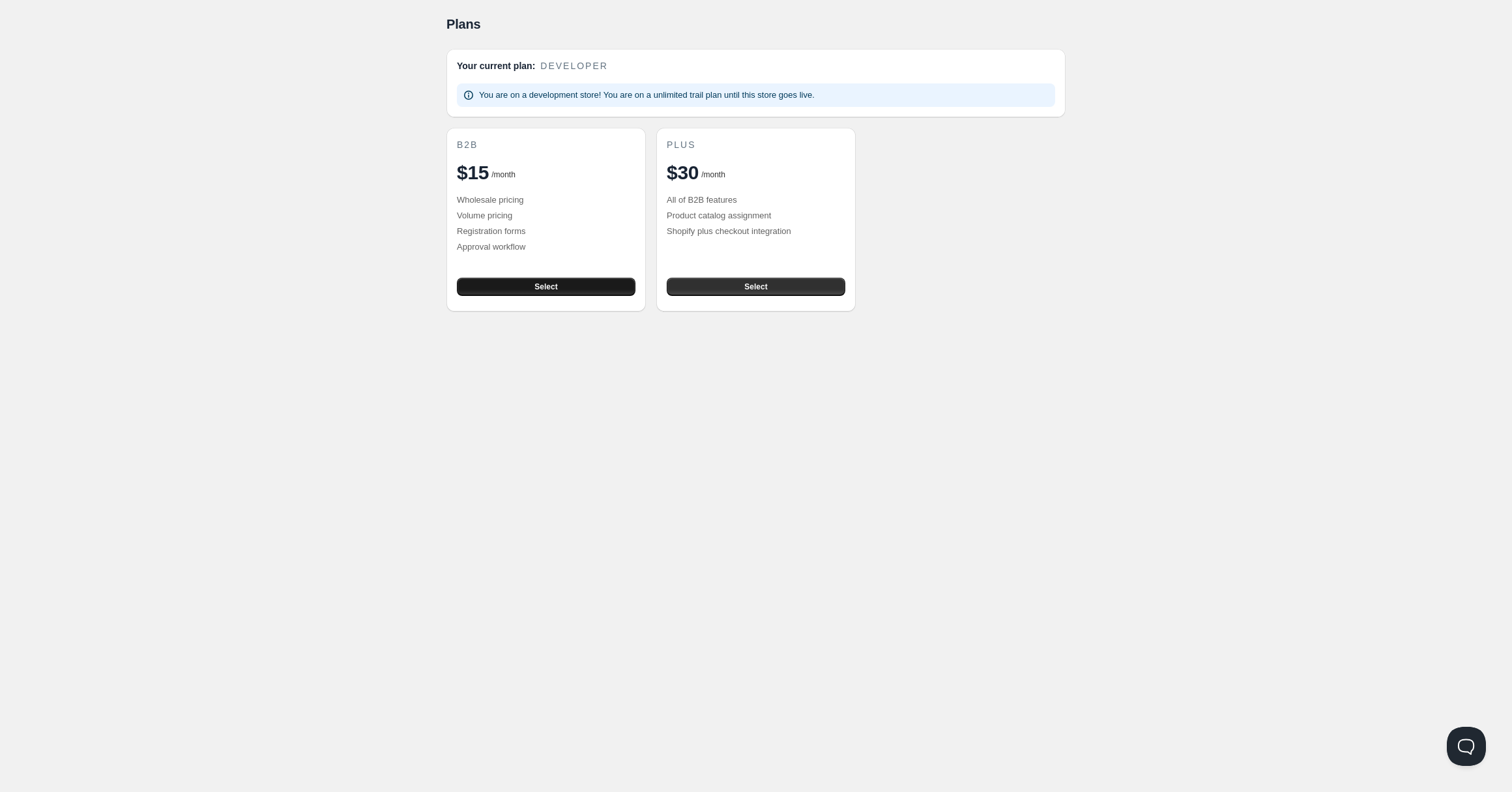
click at [518, 283] on button "Select" at bounding box center [546, 287] width 178 height 18
click at [339, 245] on div "Home Pricing Price lists Forms Submissions Settings Features Plans Plans. This …" at bounding box center [756, 396] width 1512 height 792
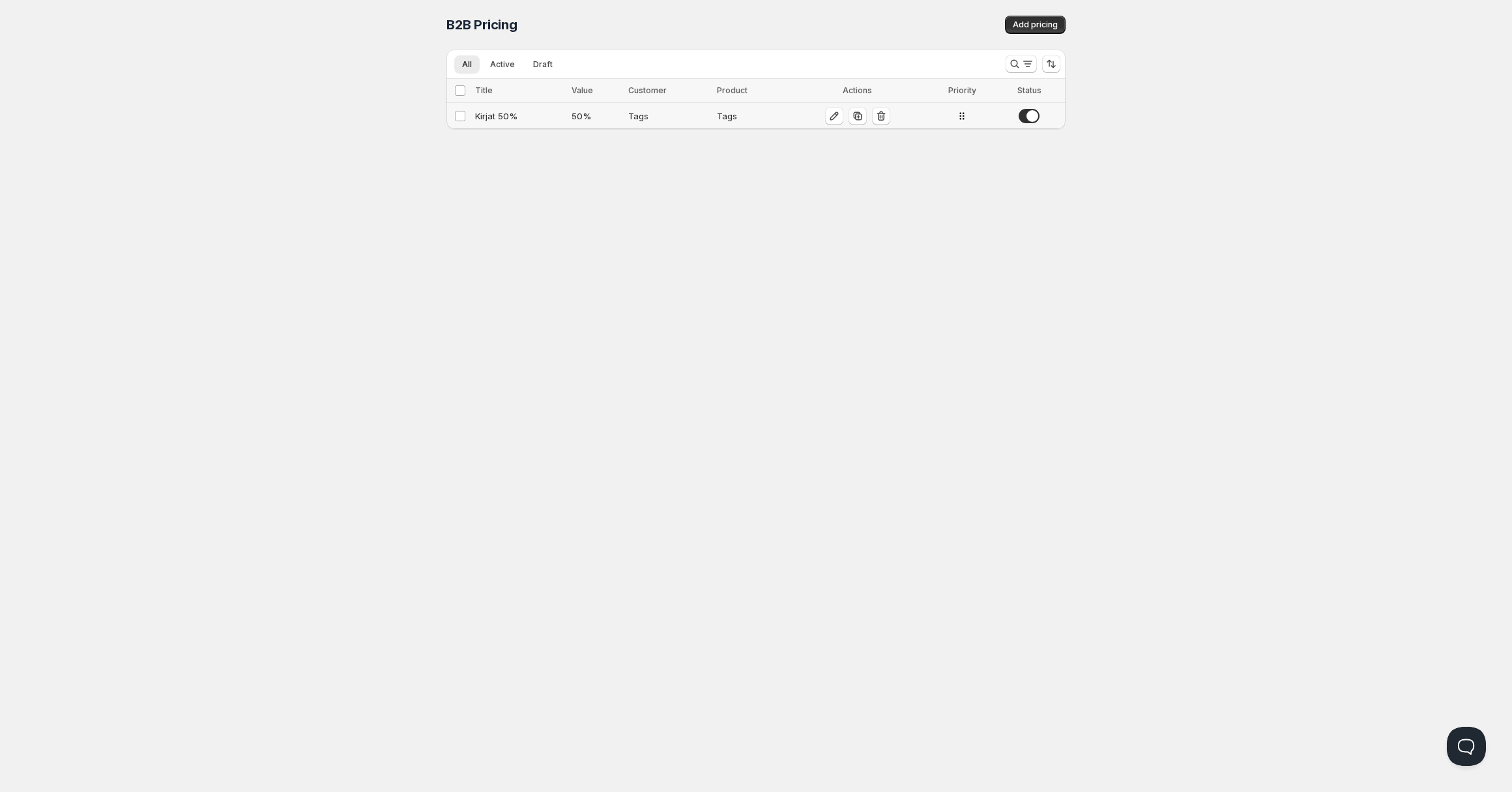
click at [633, 112] on div "Tags" at bounding box center [668, 116] width 82 height 13
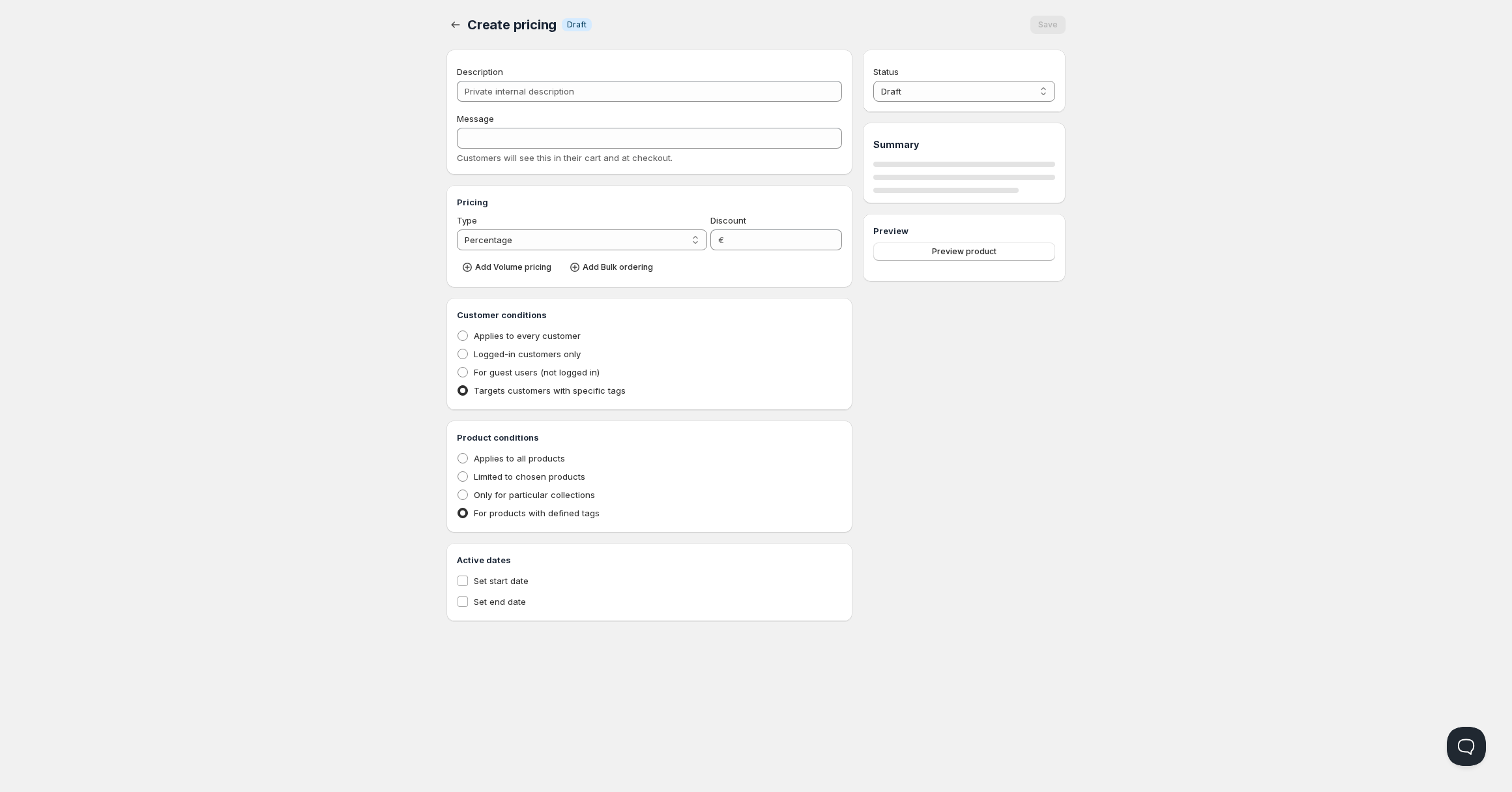
type input "Kirjat 50%"
type input "Tukkualennus kirjoista"
type input "50"
radio input "true"
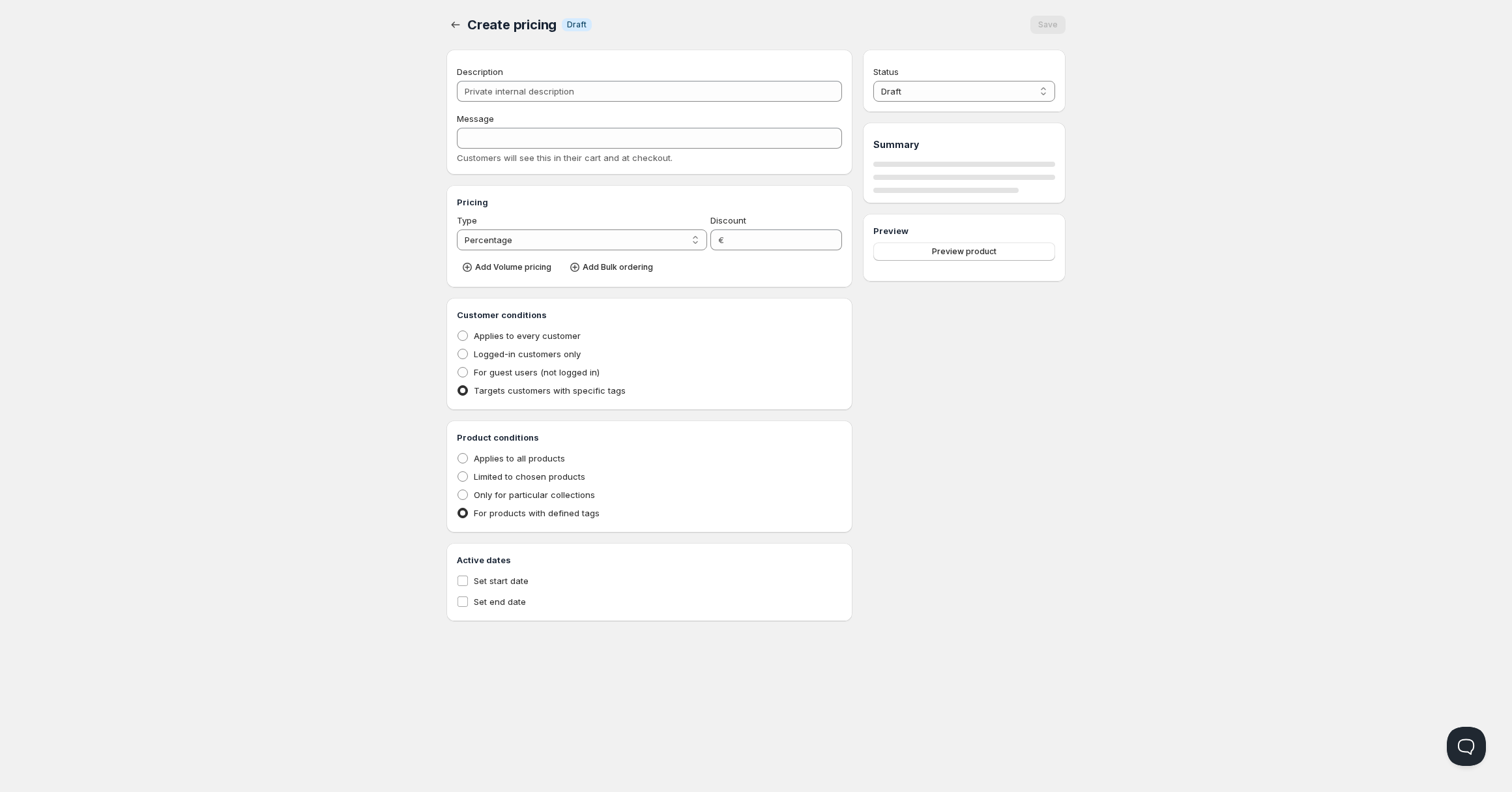
select select "1"
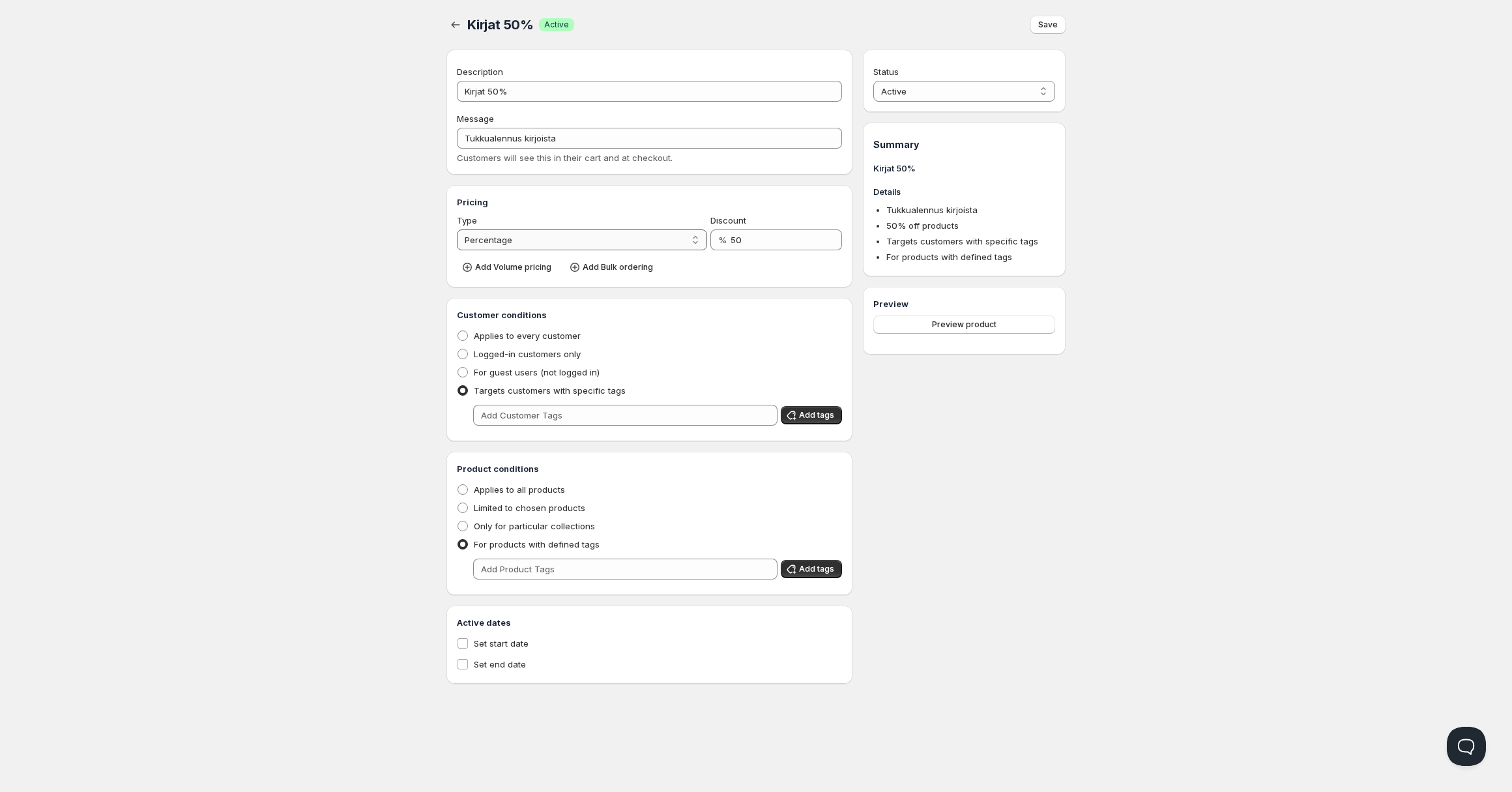
click at [571, 245] on select "Percentage Absolute" at bounding box center [582, 240] width 250 height 21
click at [457, 229] on select "Percentage Absolute" at bounding box center [582, 240] width 250 height 21
click at [523, 242] on select "Percentage Absolute" at bounding box center [582, 240] width 250 height 21
select select "1"
click at [457, 229] on select "Percentage Absolute" at bounding box center [582, 240] width 250 height 21
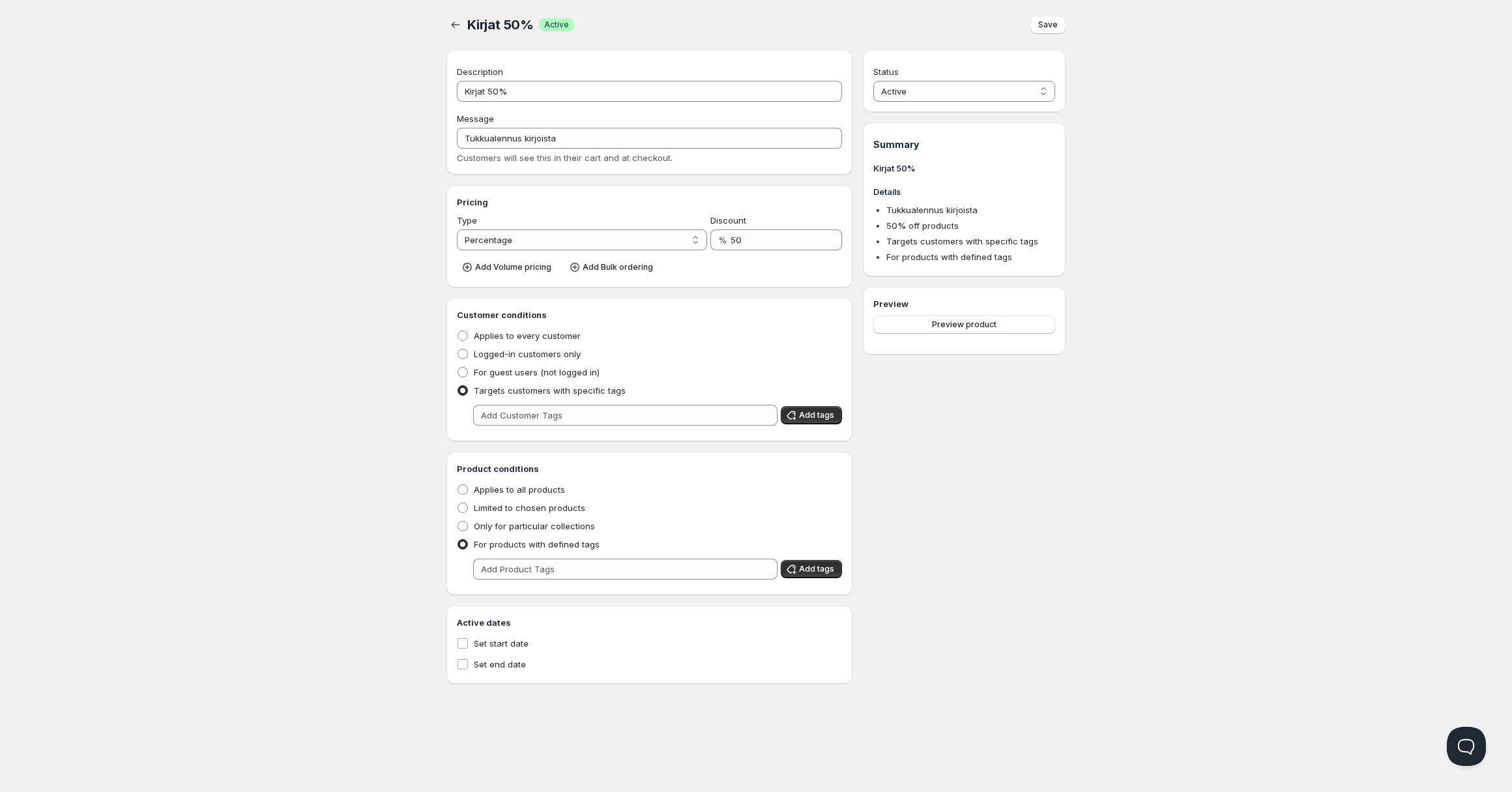
scroll to position [1, 0]
click at [359, 544] on div "Home Pricing Price lists Forms Submissions Settings Features Plans Kirjat 50%. …" at bounding box center [756, 395] width 1512 height 792
click at [1464, 750] on button "Open Beacon popover" at bounding box center [1464, 744] width 39 height 39
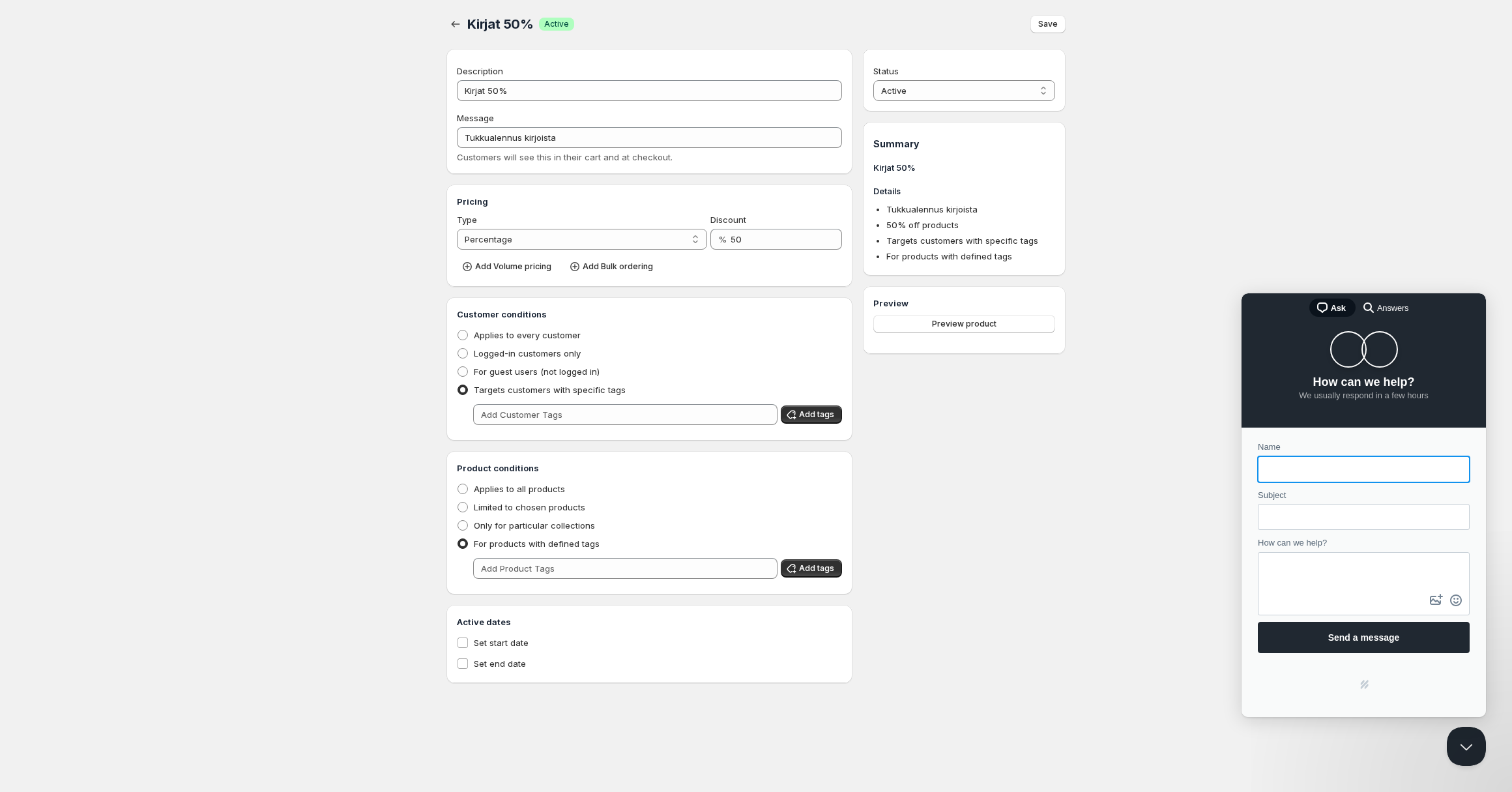
scroll to position [0, 0]
drag, startPoint x: 1290, startPoint y: 473, endPoint x: 1301, endPoint y: 486, distance: 17.0
click at [1290, 473] on input "Name" at bounding box center [1364, 469] width 191 height 24
type input "[PERSON_NAME]"
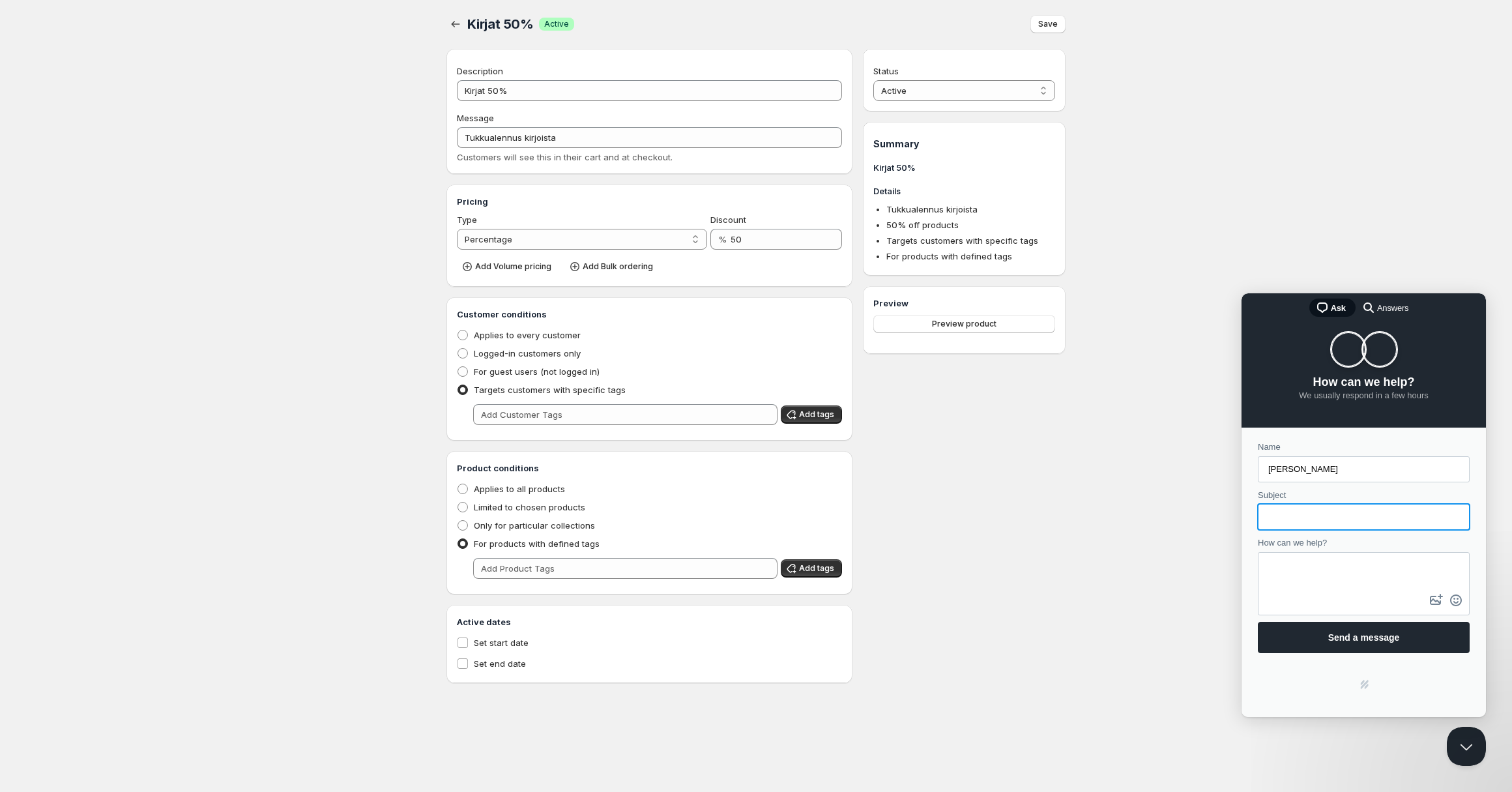
drag, startPoint x: 1300, startPoint y: 512, endPoint x: 1317, endPoint y: 521, distance: 19.2
click at [1300, 512] on input "Subject" at bounding box center [1364, 517] width 191 height 24
type input "Differe"
click at [1381, 307] on span "Answers" at bounding box center [1392, 308] width 31 height 13
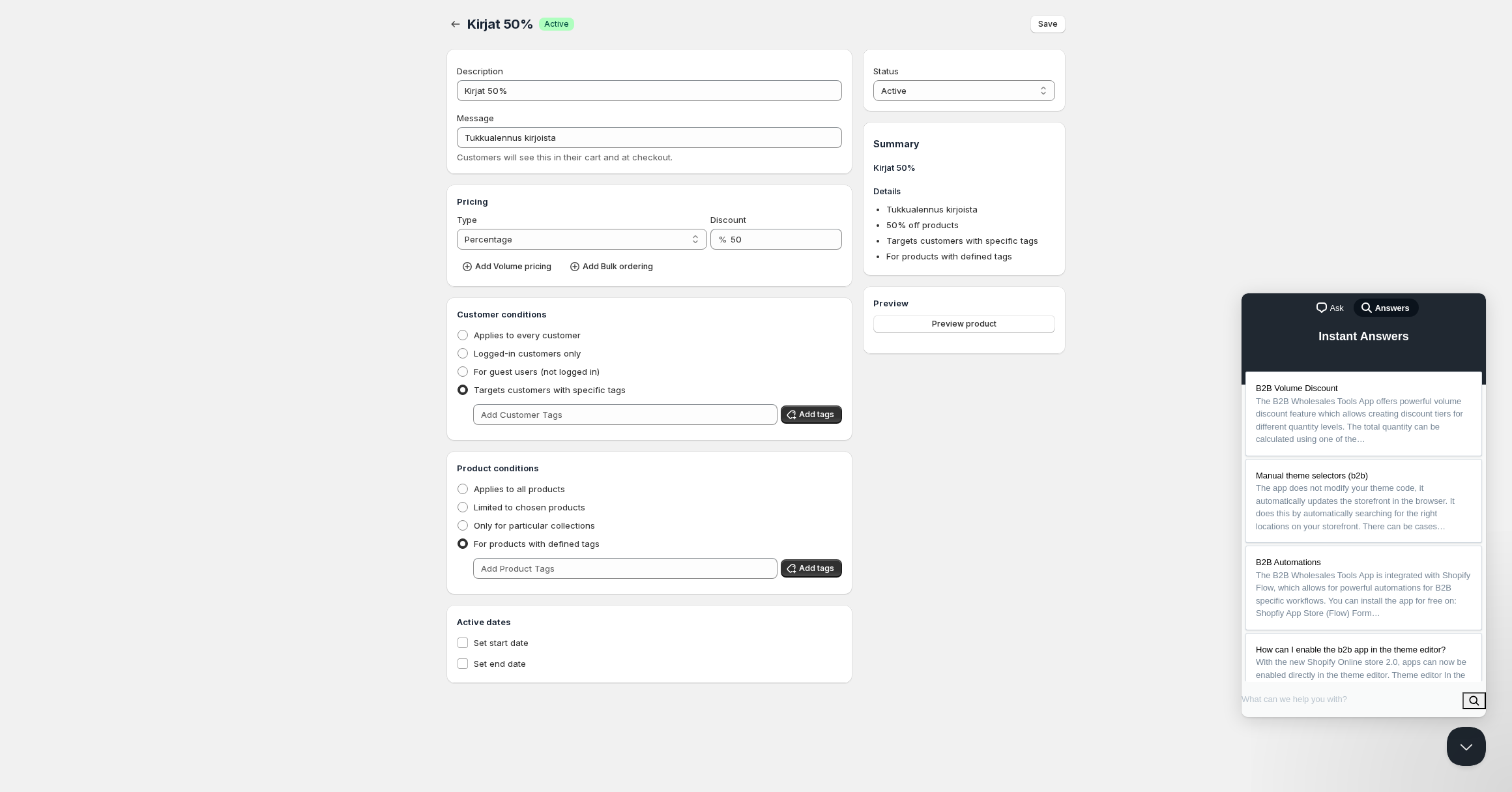
click at [1334, 704] on input "Search Doc articles" at bounding box center [1296, 699] width 110 height 24
type input "difference between plans"
click button "search" at bounding box center [1474, 701] width 24 height 17
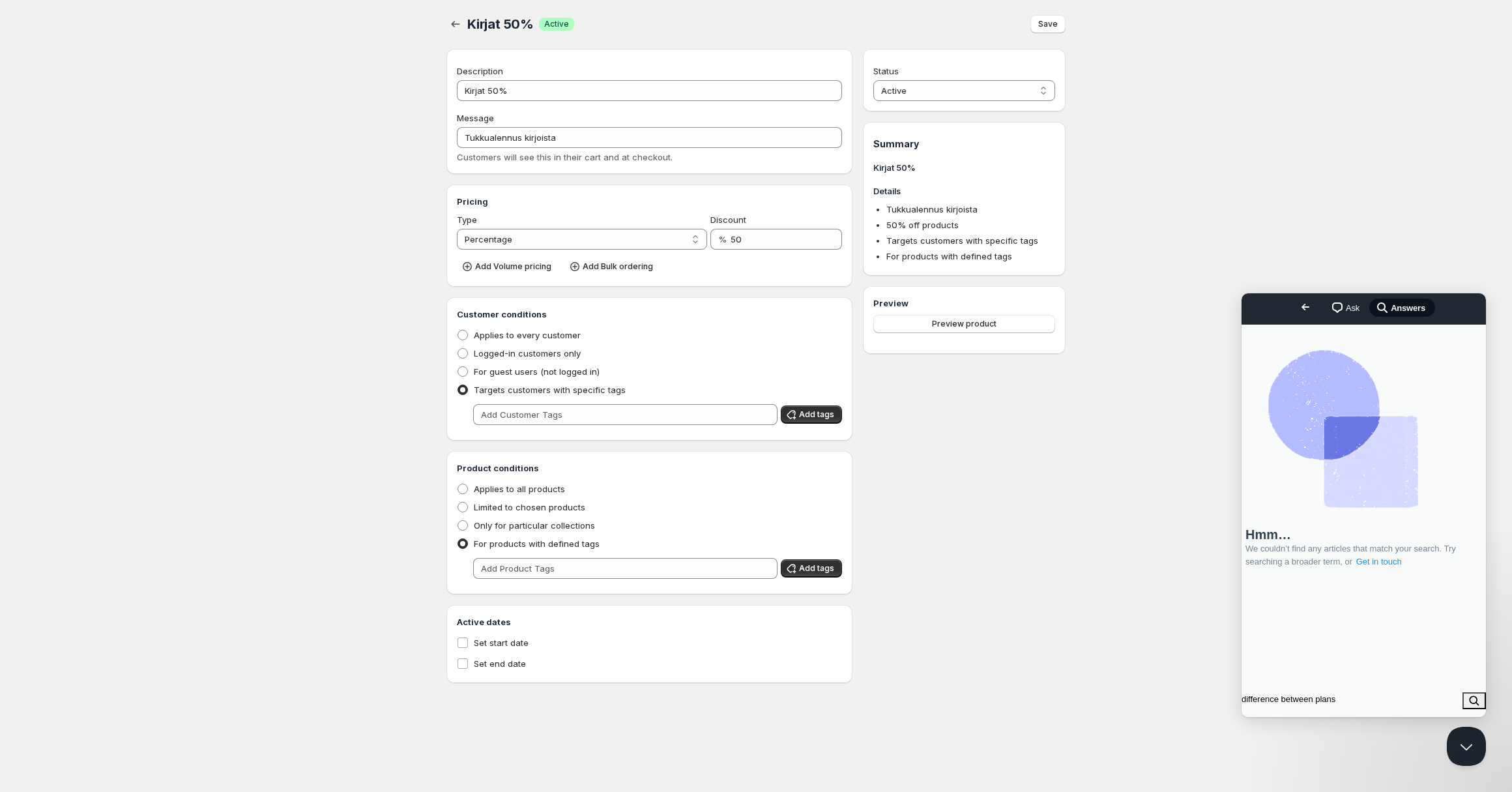
click at [1381, 569] on link "Get in touch" at bounding box center [1379, 562] width 48 height 13
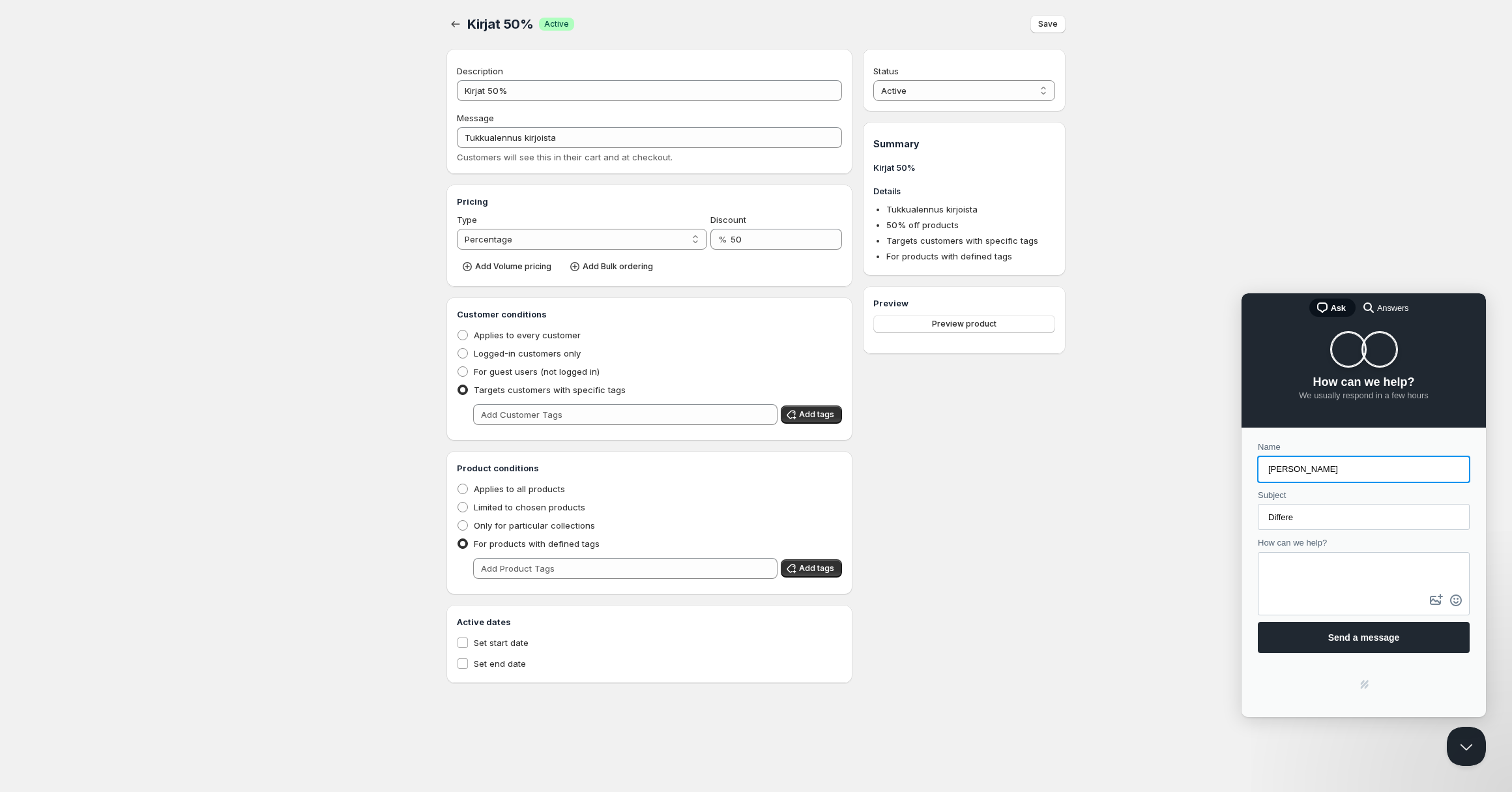
click at [1311, 518] on input "Differe" at bounding box center [1364, 517] width 191 height 24
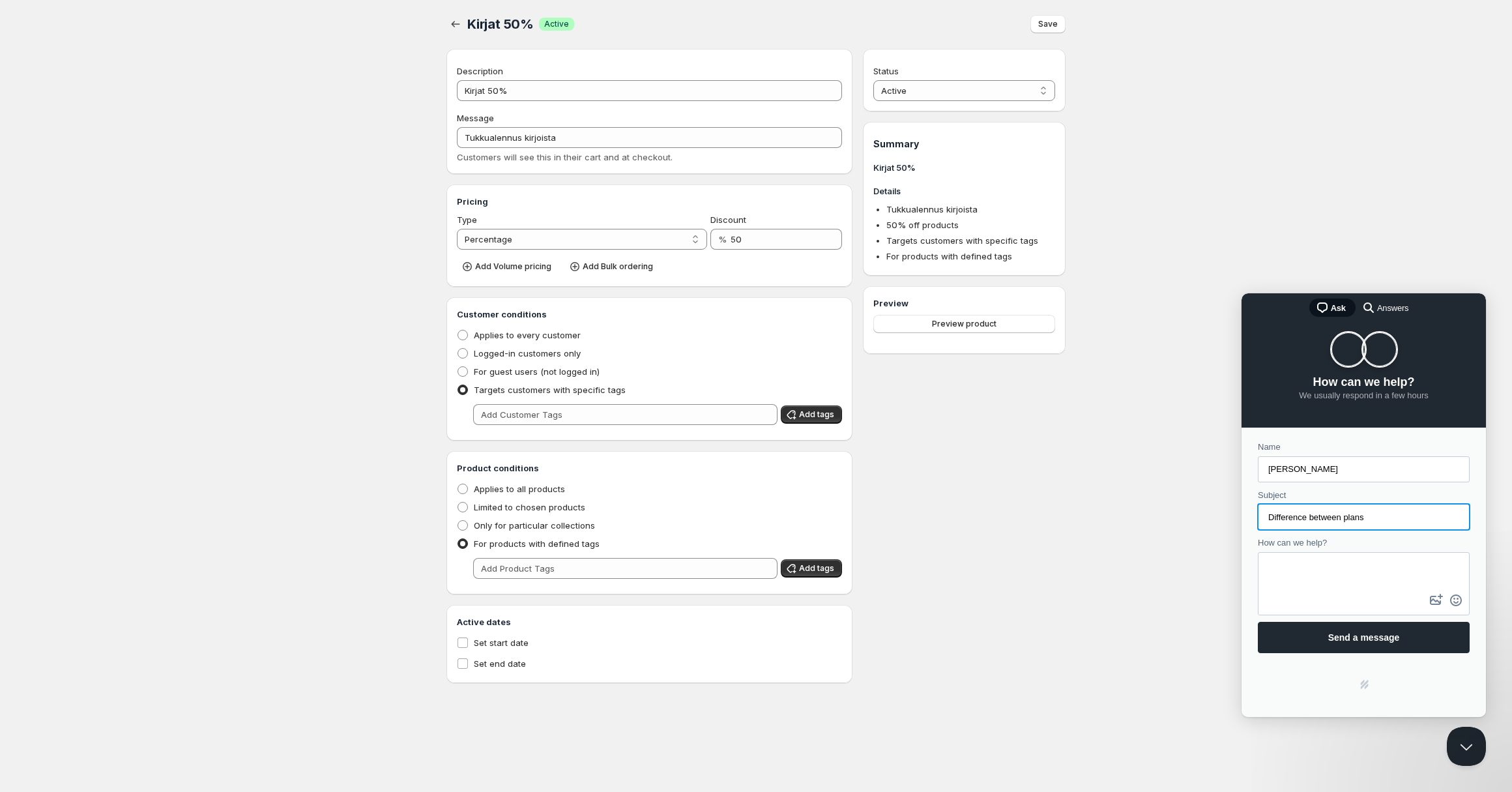
type input "Difference between plans"
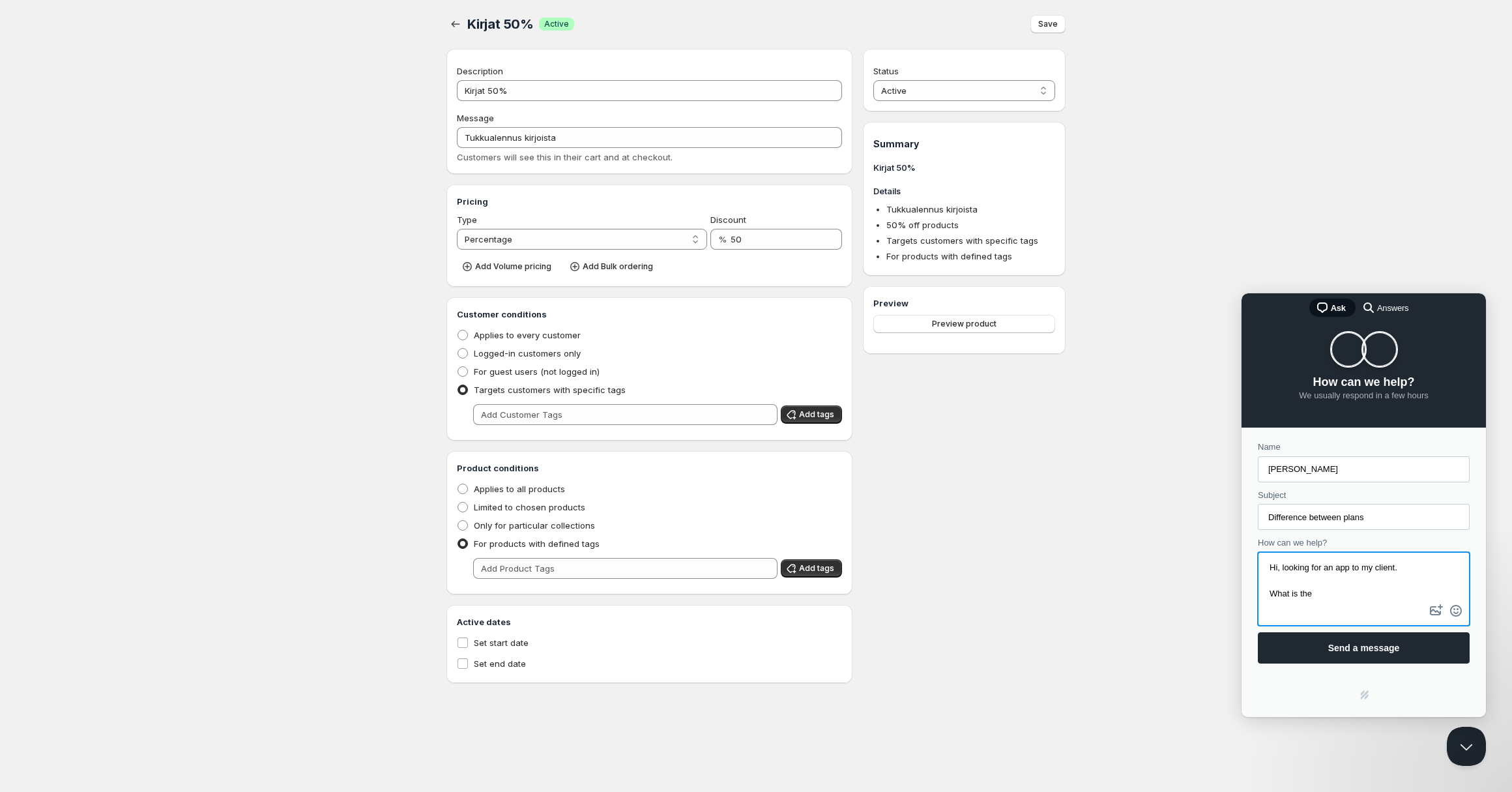
scroll to position [7, 0]
drag, startPoint x: 1313, startPoint y: 597, endPoint x: 1250, endPoint y: 590, distance: 63.4
click at [1255, 591] on div "Name [PERSON_NAME] Subject Difference between plans How can we help? Hi, lookin…" at bounding box center [1364, 552] width 237 height 236
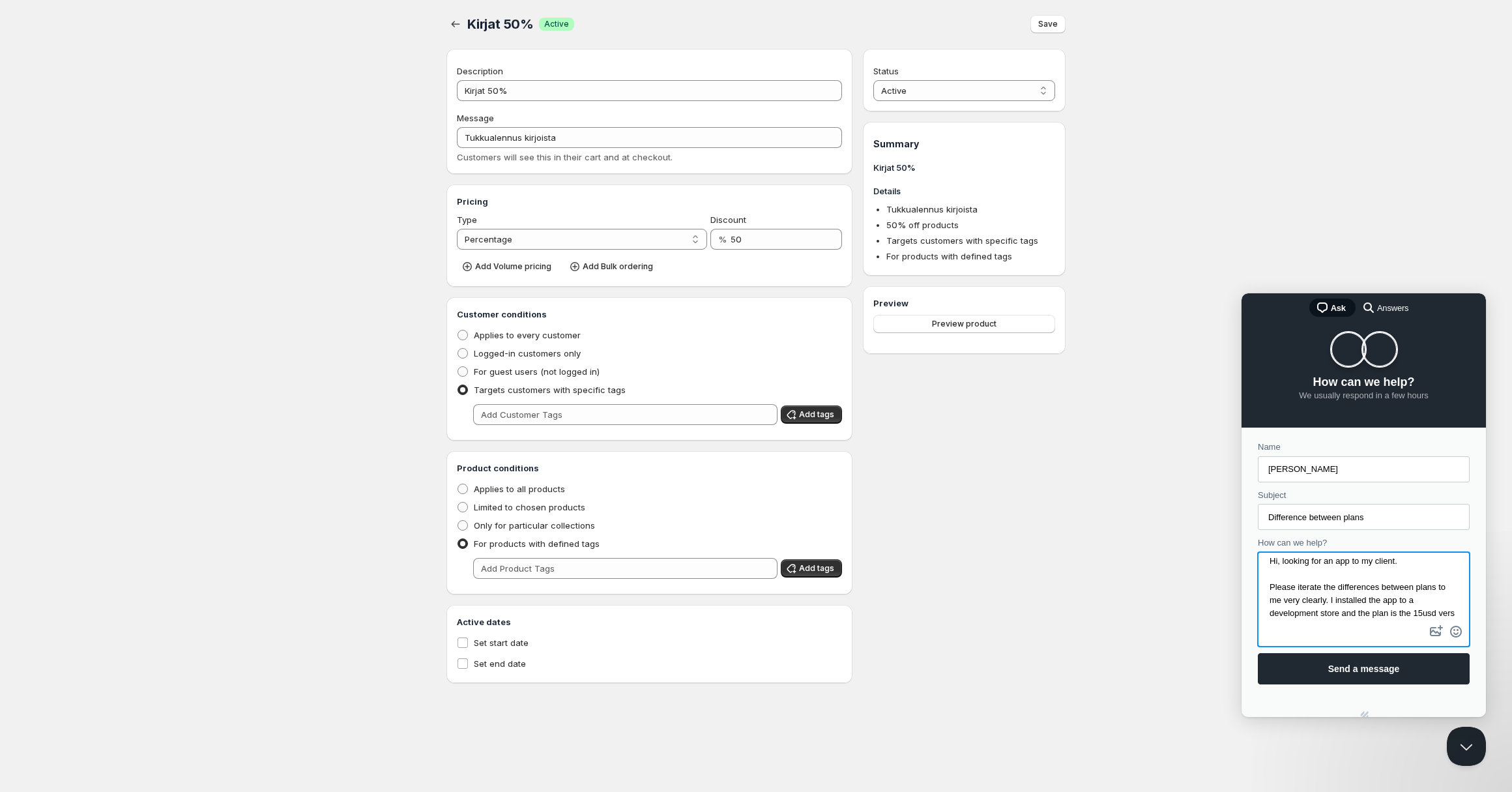
scroll to position [14, 0]
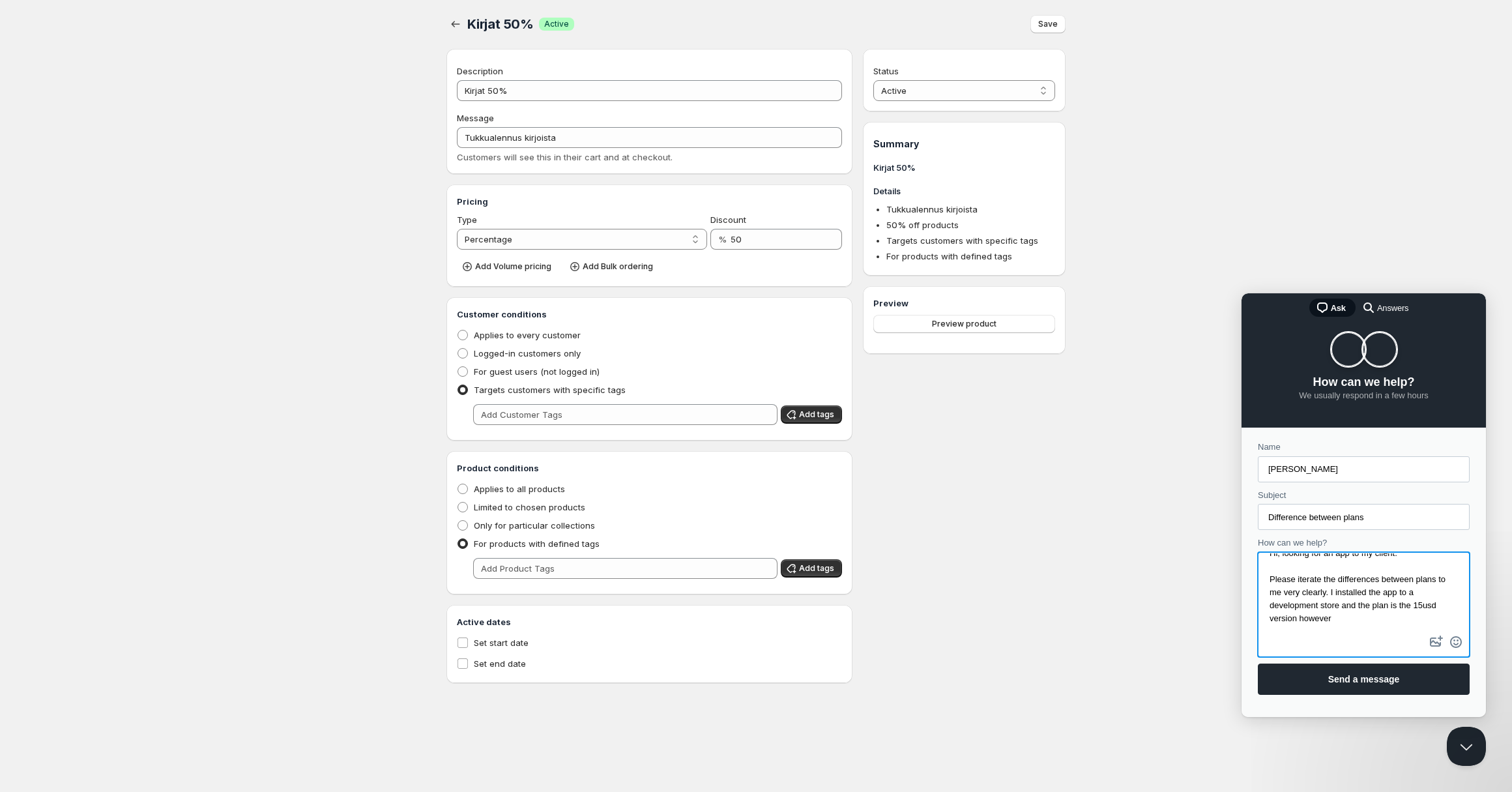
click at [1023, 604] on div "Status Active Draft Active Summary Kirjat 50% Details Tukkualennus kirjoista 50…" at bounding box center [964, 366] width 203 height 634
drag, startPoint x: 1302, startPoint y: 606, endPoint x: 1252, endPoint y: 580, distance: 56.4
click at [1252, 580] on div "Name [PERSON_NAME] Subject Difference between plans How can we help? Hi, lookin…" at bounding box center [1364, 567] width 237 height 267
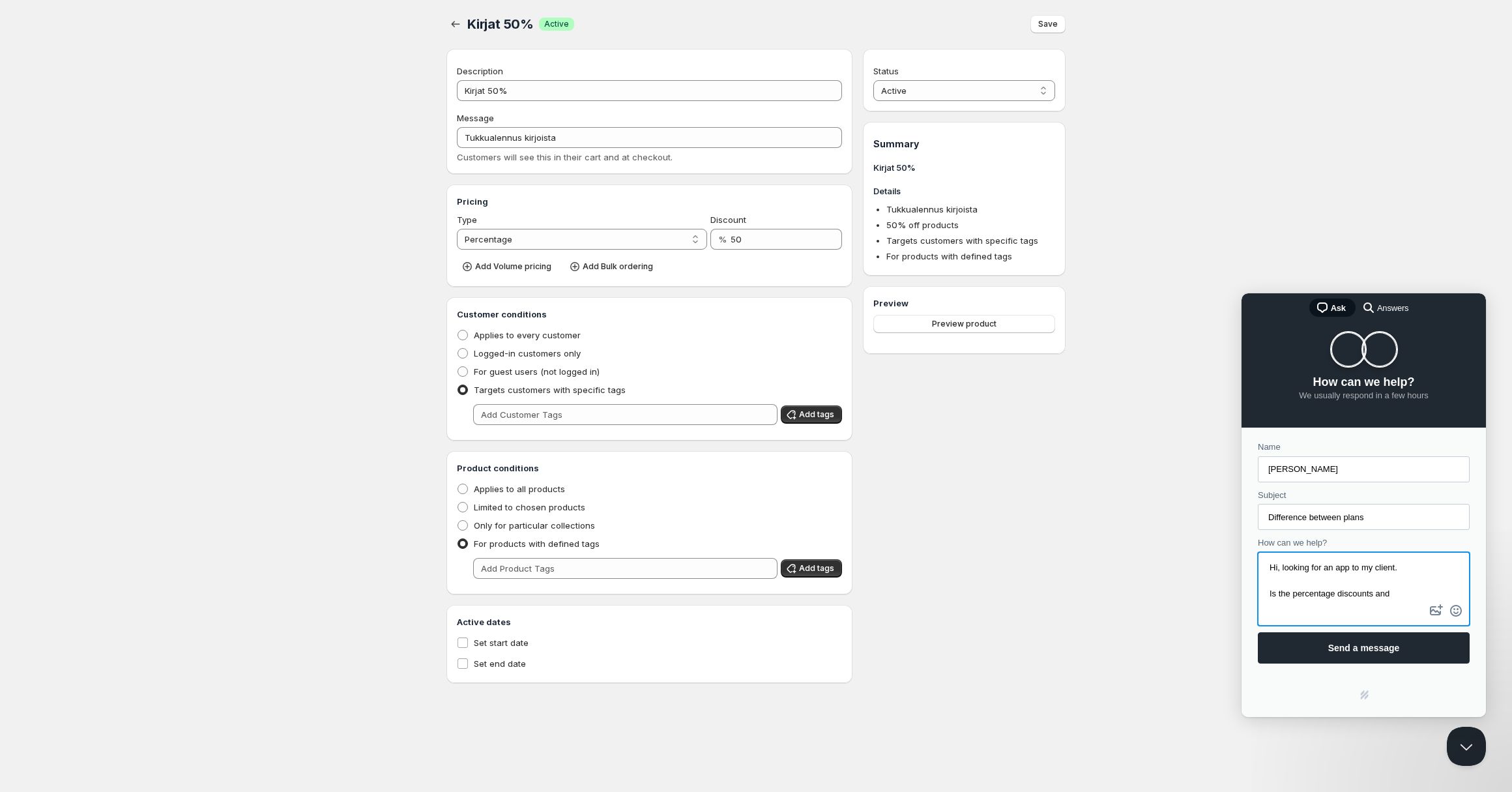
type textarea "Hi, looking for an app to my client. Is the percentage discounts and"
